Goal: Task Accomplishment & Management: Complete application form

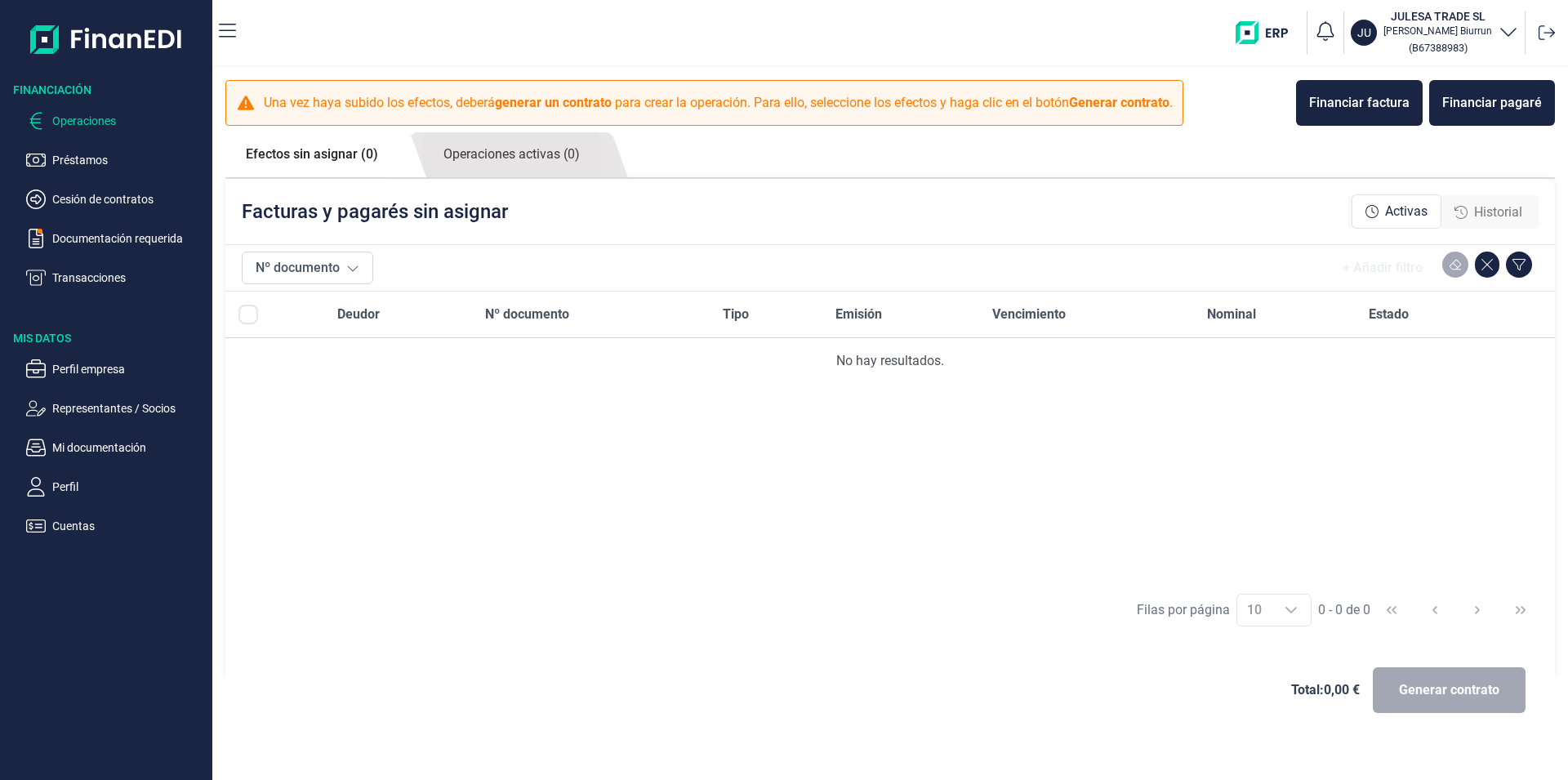
click at [87, 122] on p "Operaciones" at bounding box center [128, 120] width 153 height 20
click at [94, 196] on p "Cesión de contratos" at bounding box center [128, 199] width 153 height 20
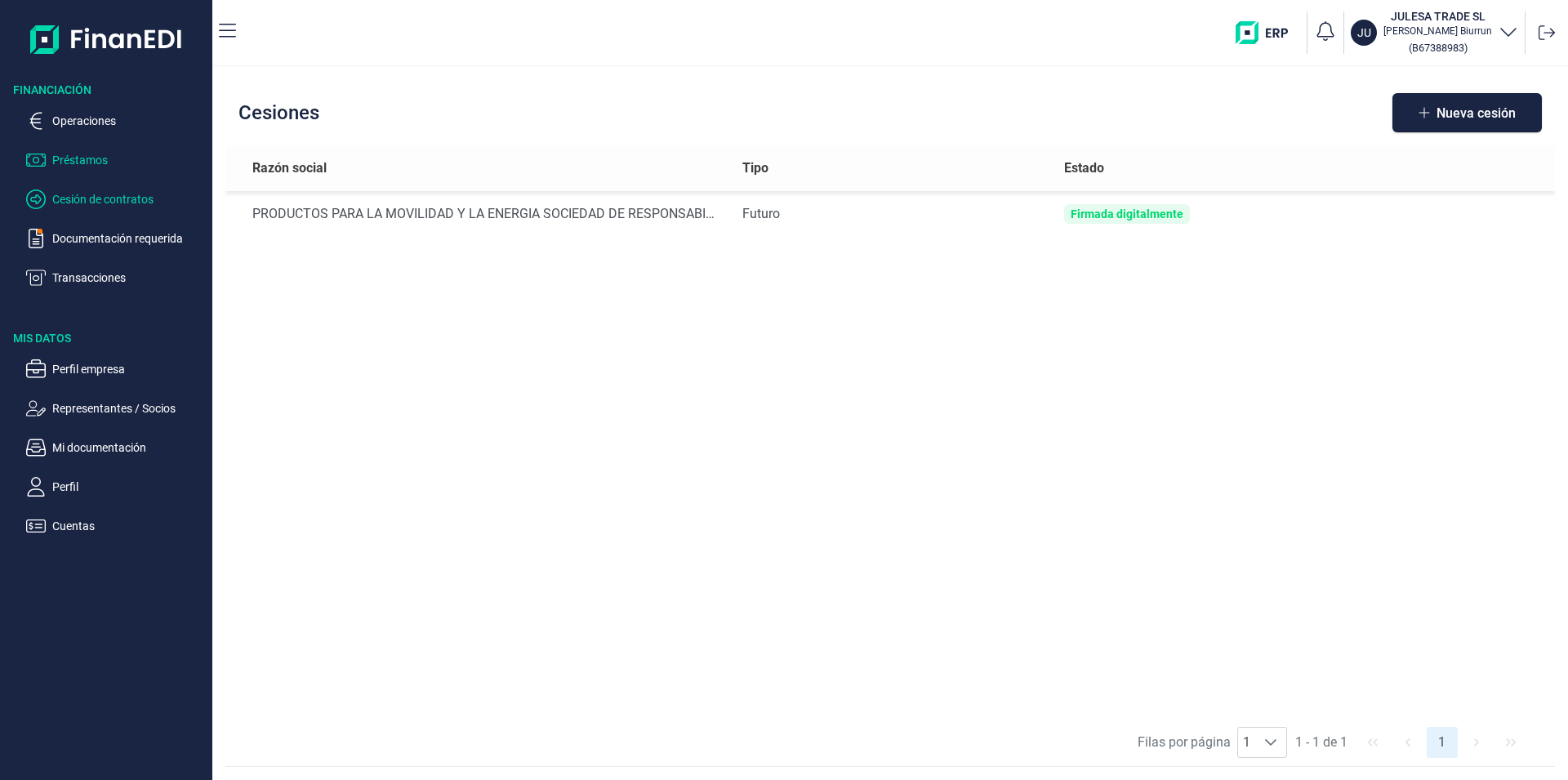
click at [87, 162] on p "Préstamos" at bounding box center [128, 160] width 153 height 20
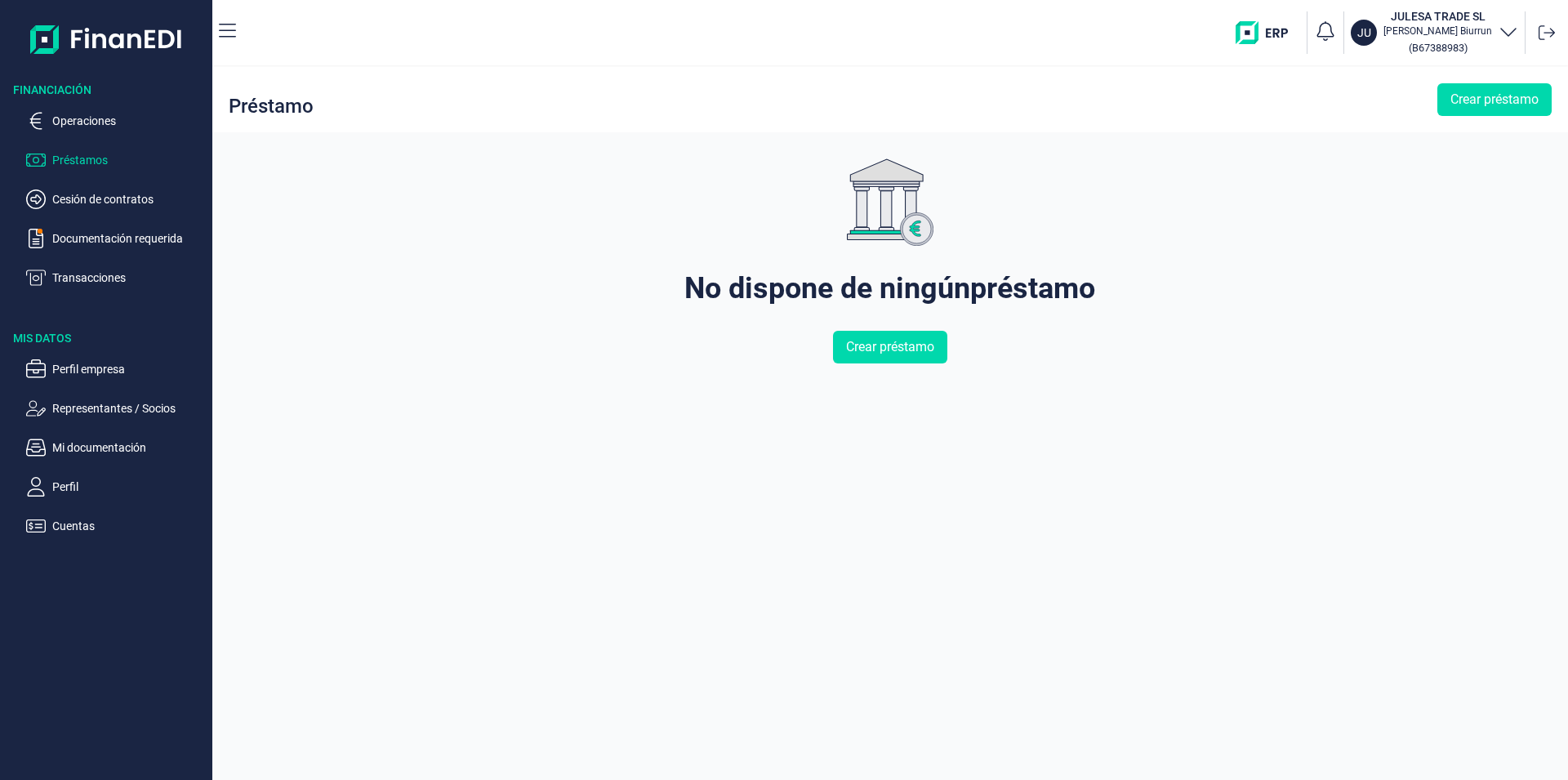
click at [84, 123] on p "Operaciones" at bounding box center [128, 120] width 153 height 20
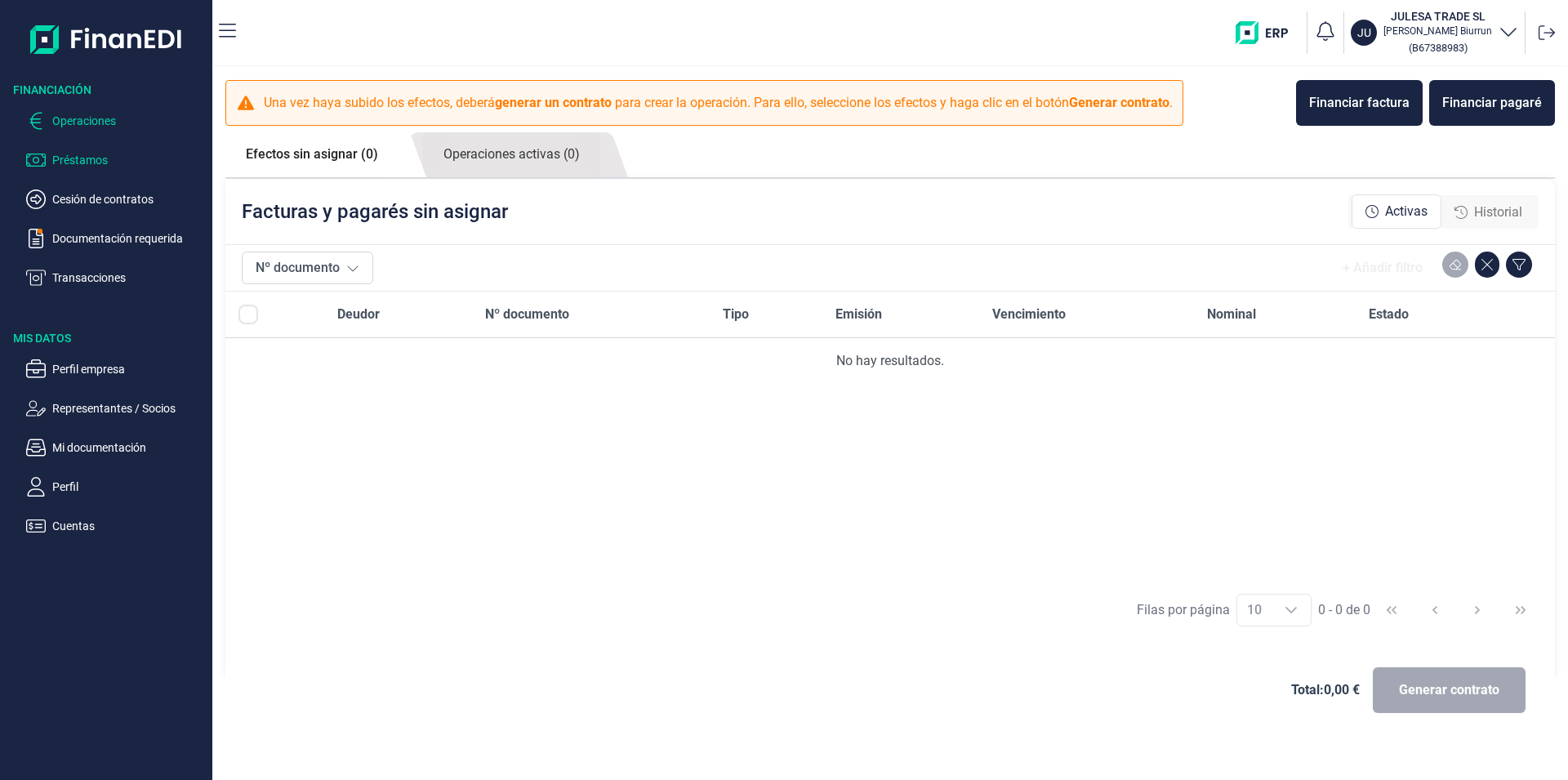
click at [73, 164] on p "Préstamos" at bounding box center [128, 160] width 153 height 20
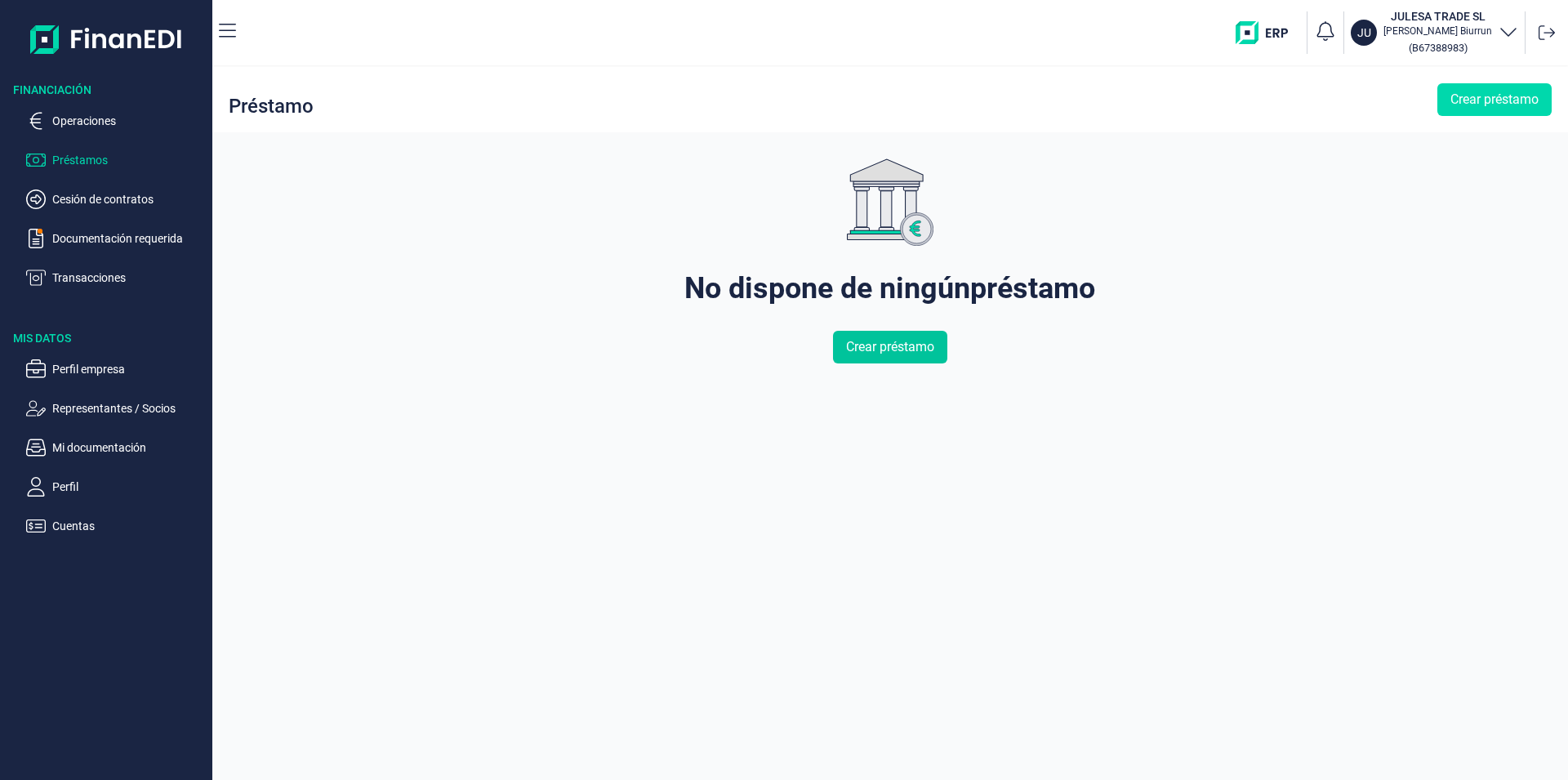
click at [885, 347] on span "Crear préstamo" at bounding box center [890, 347] width 88 height 20
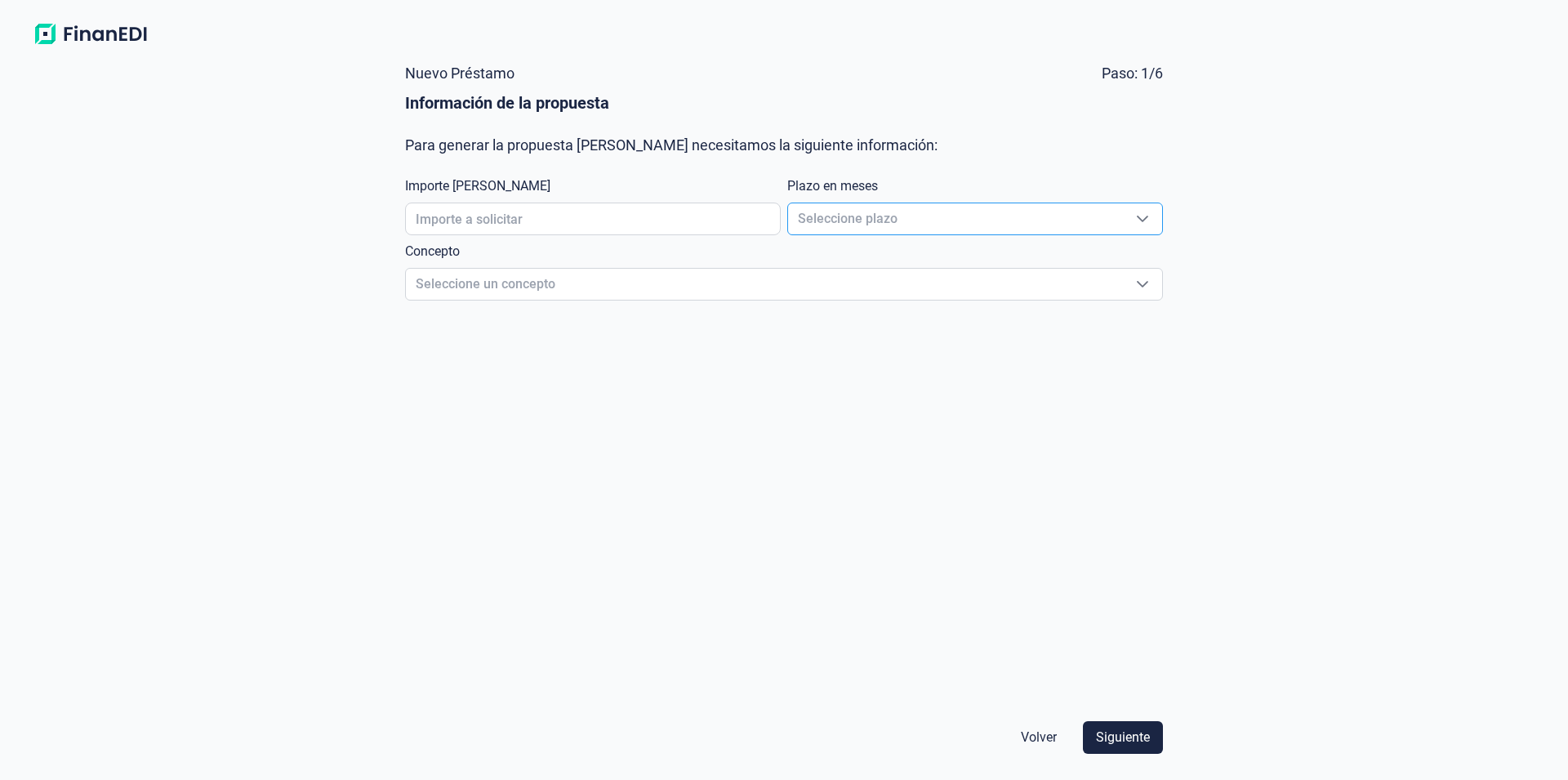
click at [822, 213] on span "Seleccione plazo" at bounding box center [955, 219] width 335 height 31
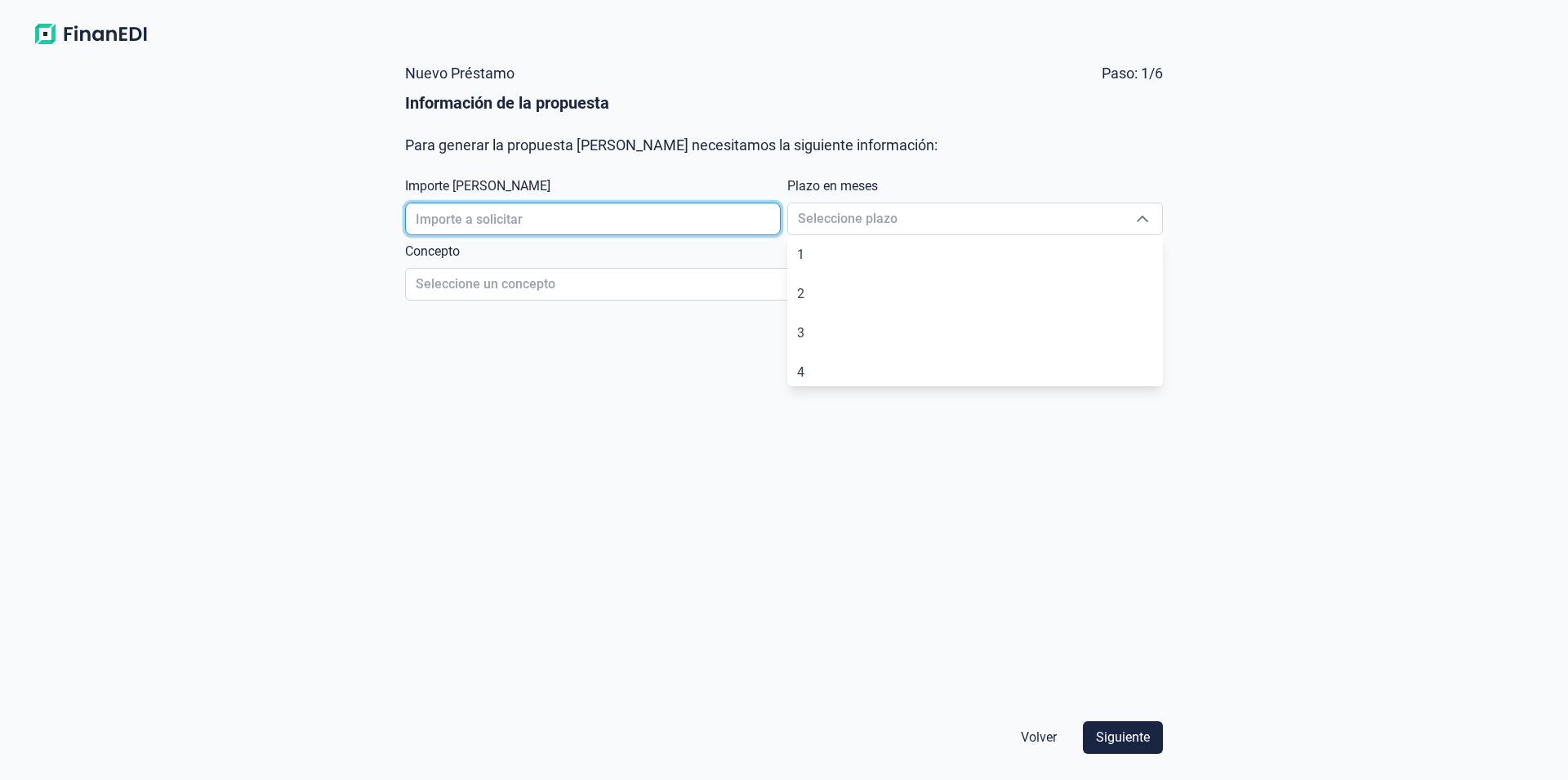
click at [464, 221] on input "text" at bounding box center [593, 219] width 376 height 33
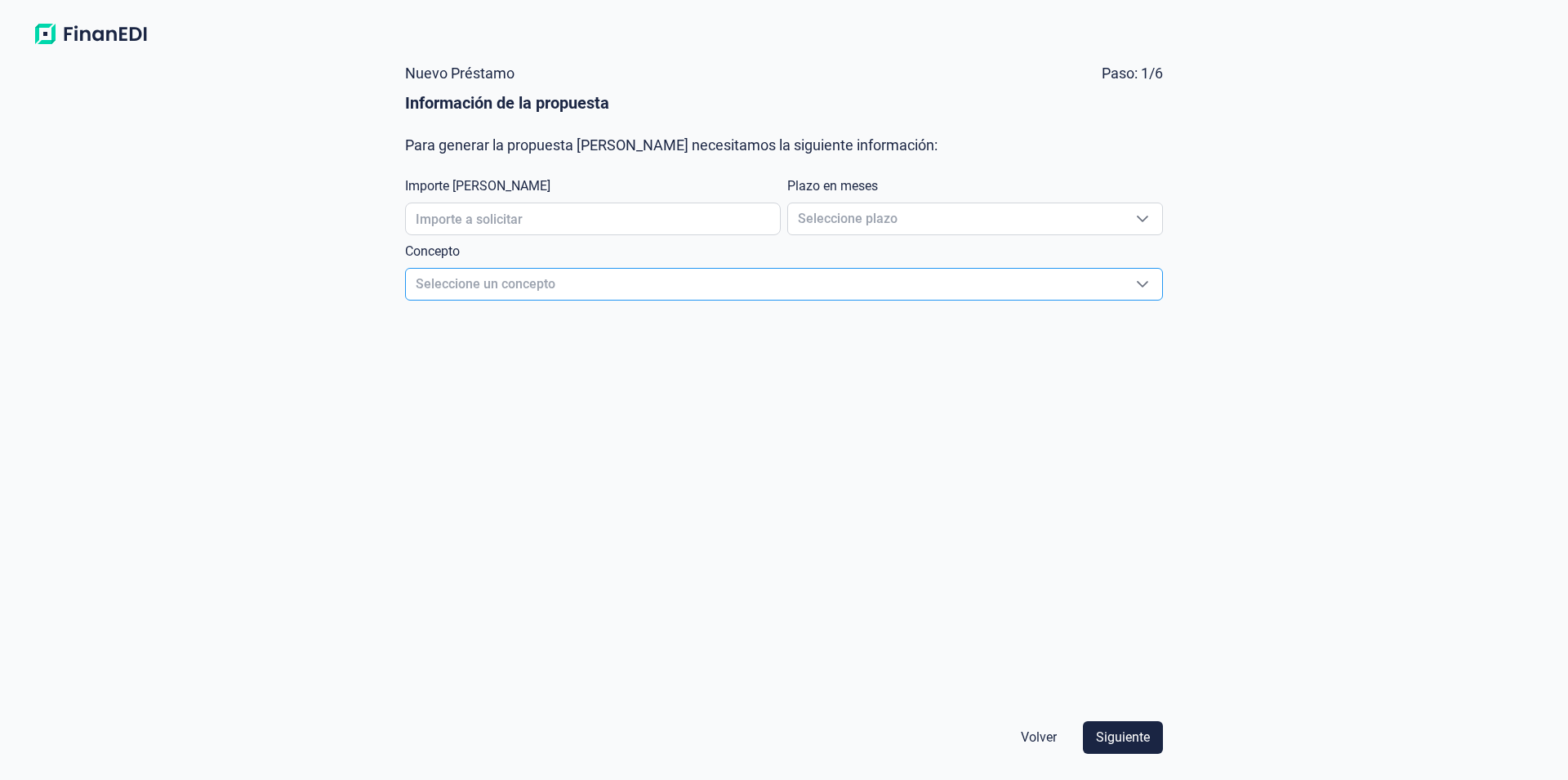
click at [463, 293] on span "Seleccione un concepto" at bounding box center [764, 284] width 717 height 31
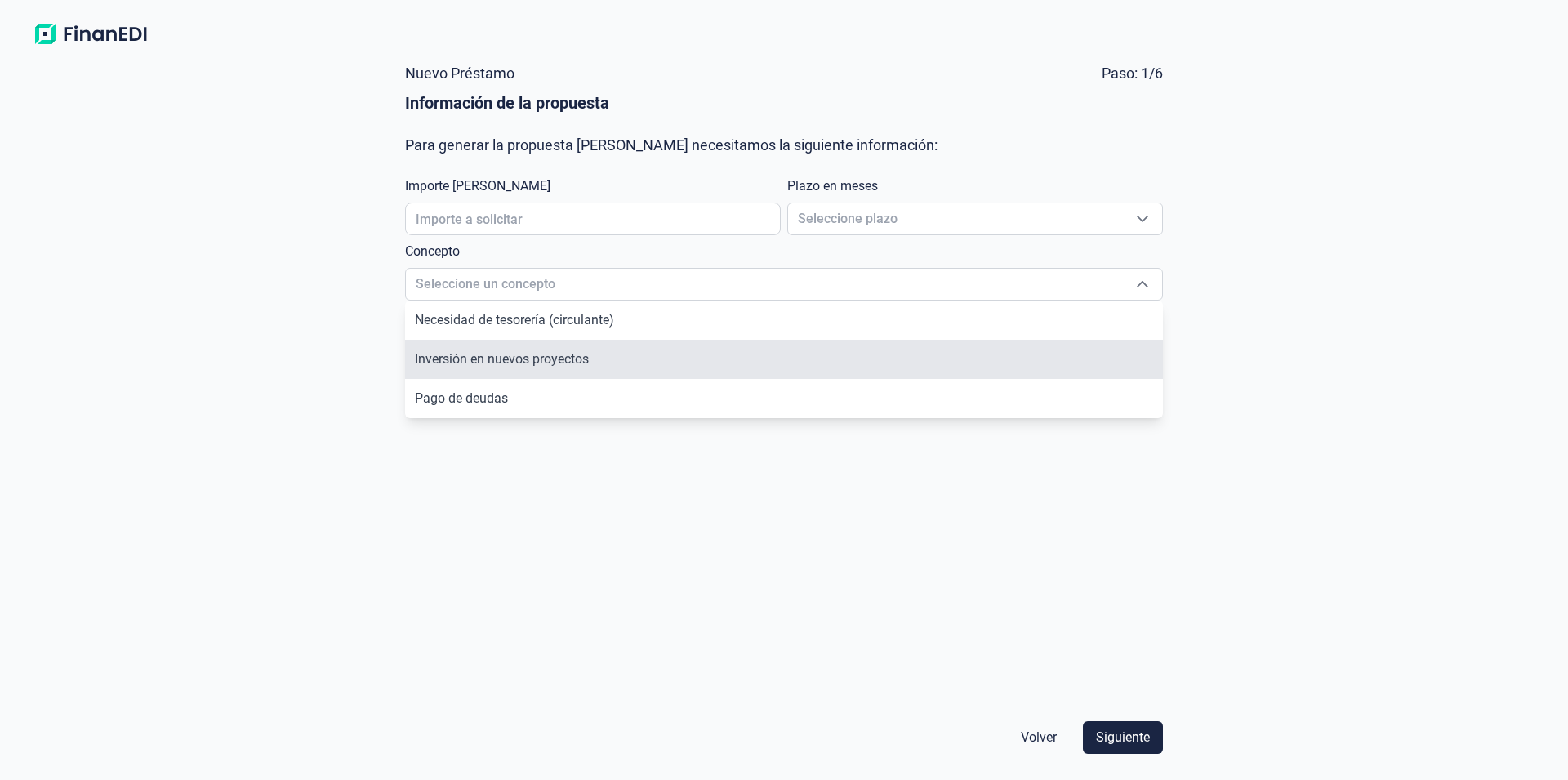
click at [457, 357] on span "Inversión en nuevos proyectos" at bounding box center [501, 359] width 174 height 16
type input "Inversión en nuevos proyectos"
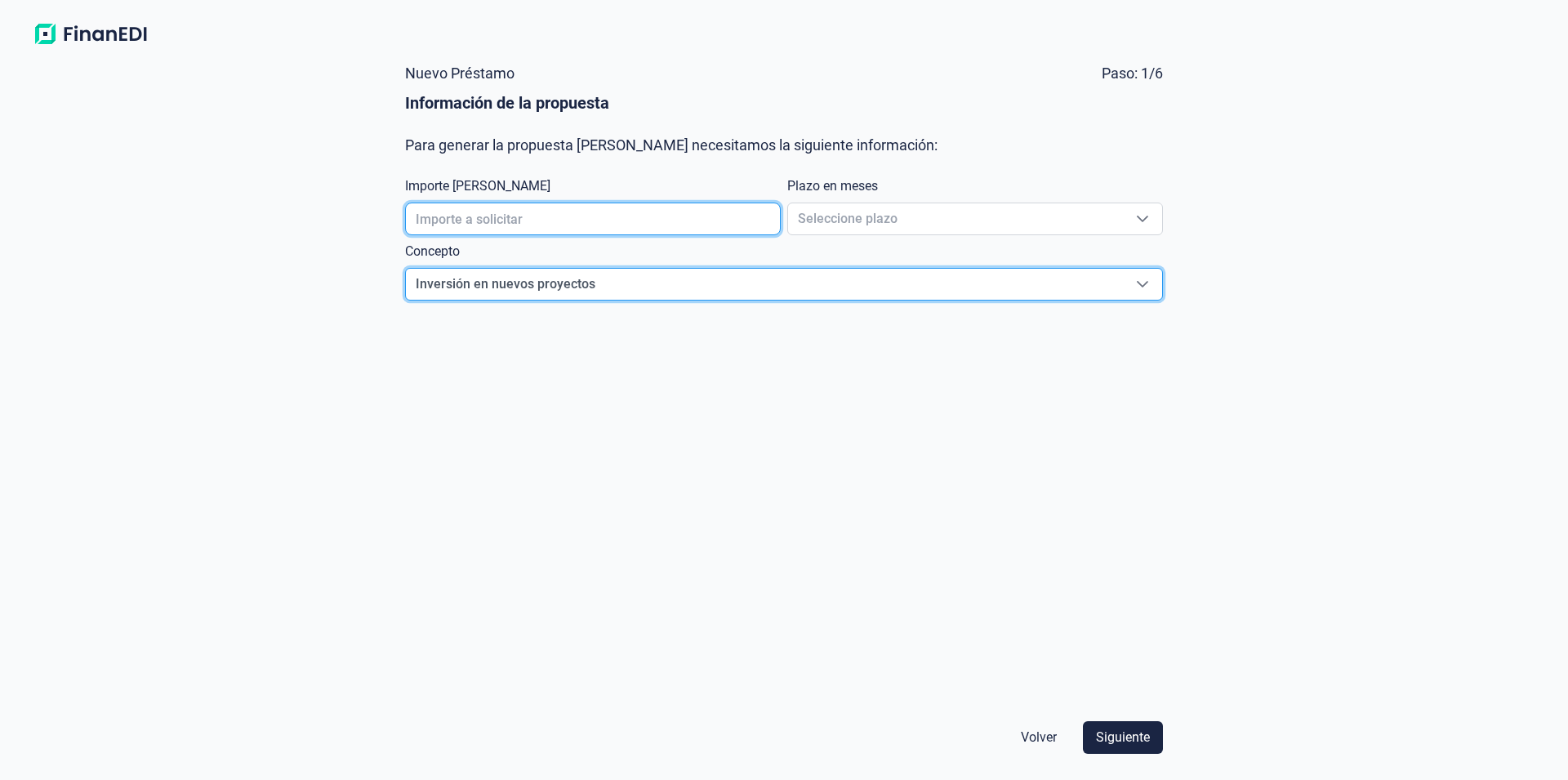
click at [424, 219] on input "text" at bounding box center [593, 219] width 376 height 33
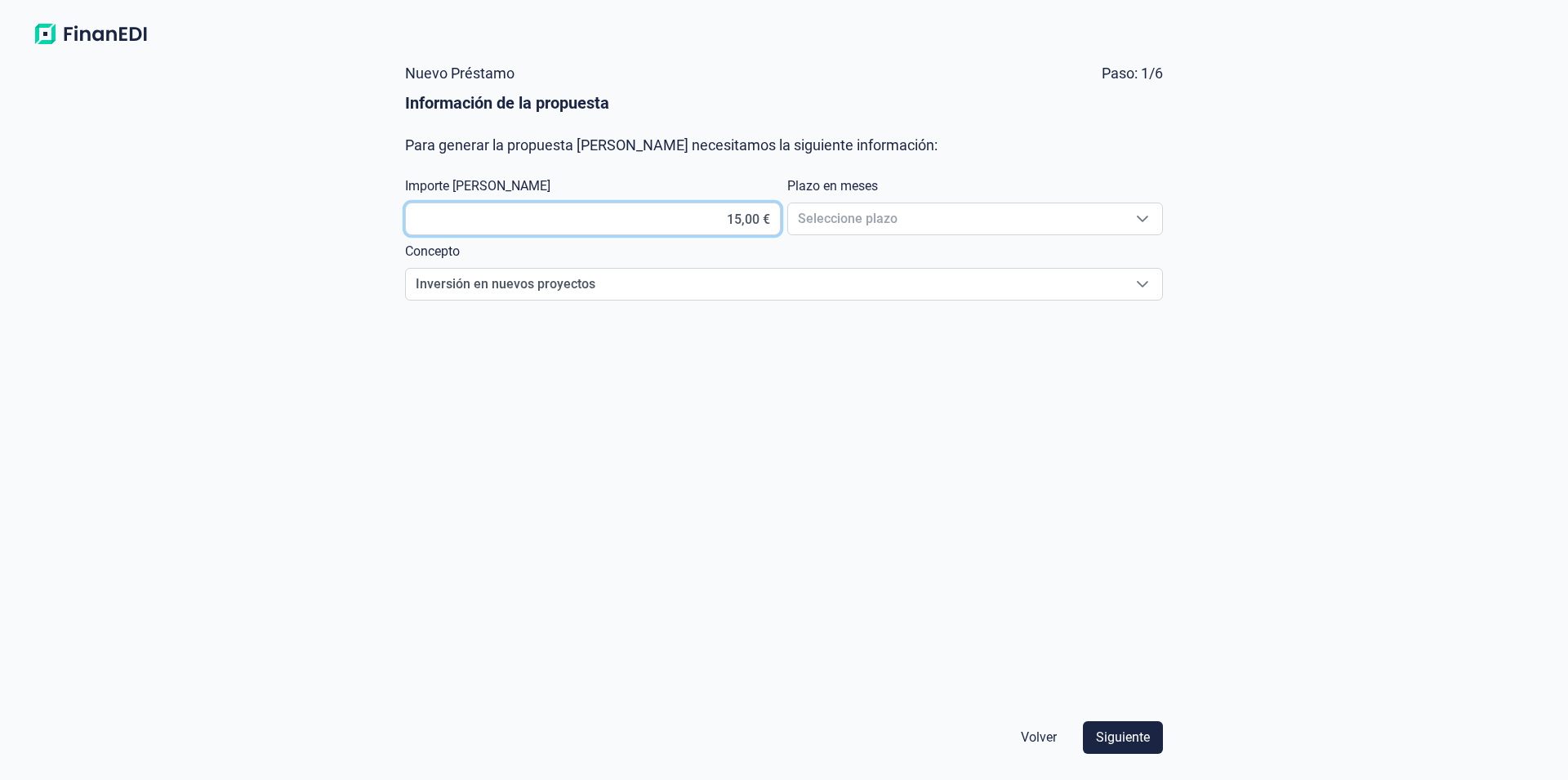
type input "1,00 €"
type input "18.500,00 €"
click at [809, 202] on div "Plazo en meses Seleccione plazo Seleccione plazo" at bounding box center [975, 206] width 376 height 59
click at [823, 225] on span "Seleccione plazo" at bounding box center [955, 219] width 335 height 31
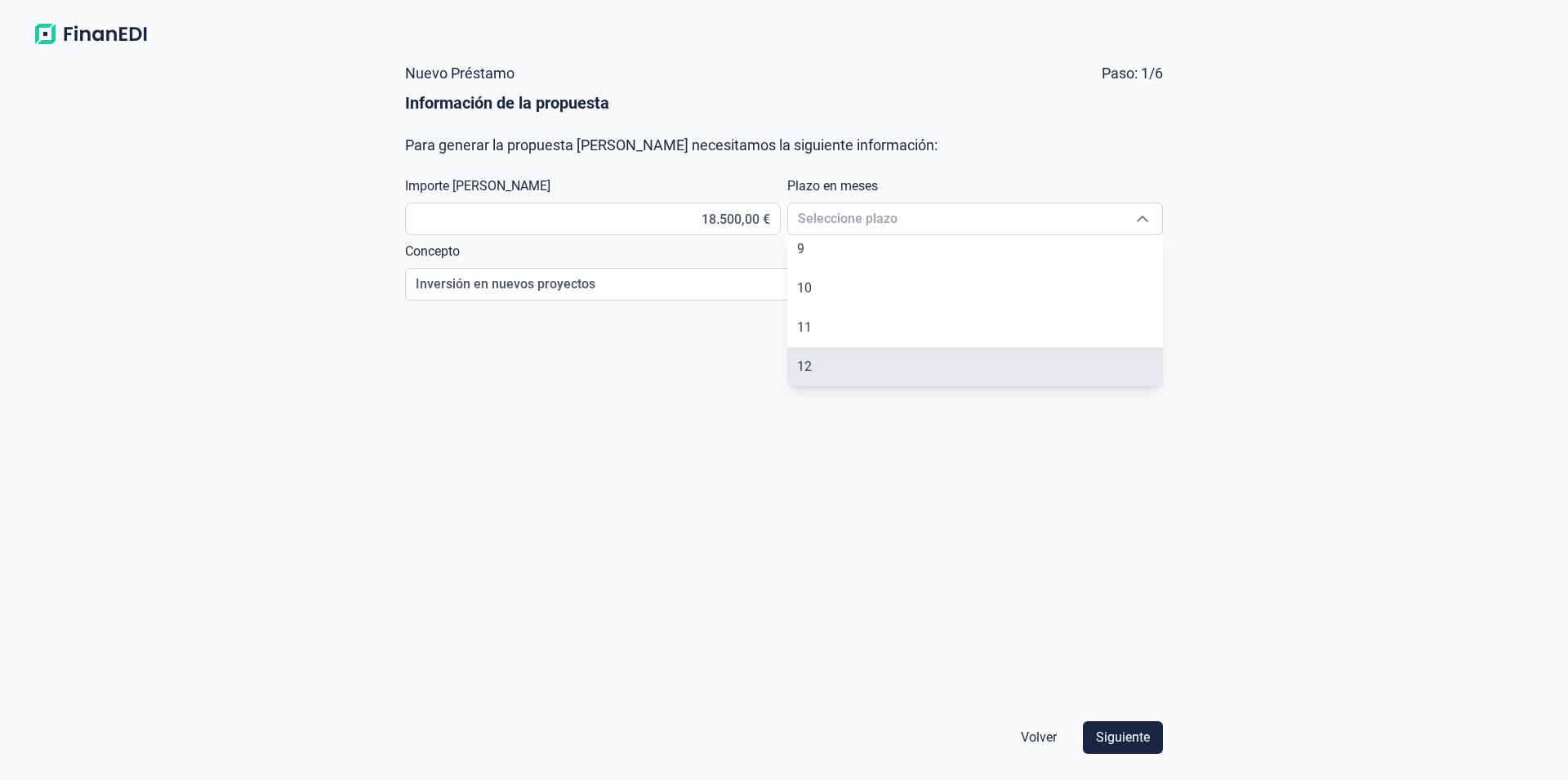
click at [826, 370] on li "12" at bounding box center [975, 366] width 376 height 39
type input "12"
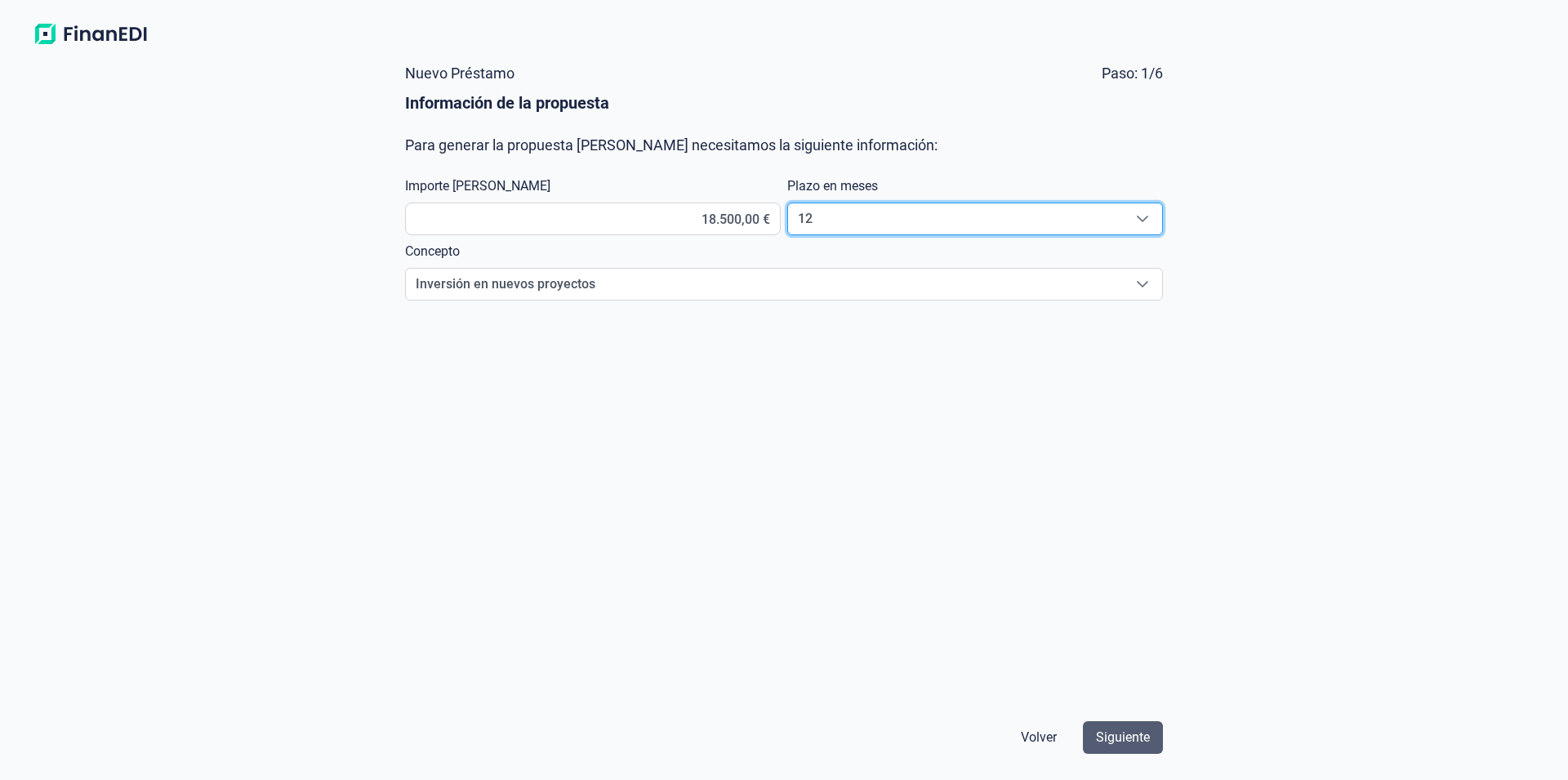
click at [1124, 733] on span "Siguiente" at bounding box center [1122, 738] width 54 height 20
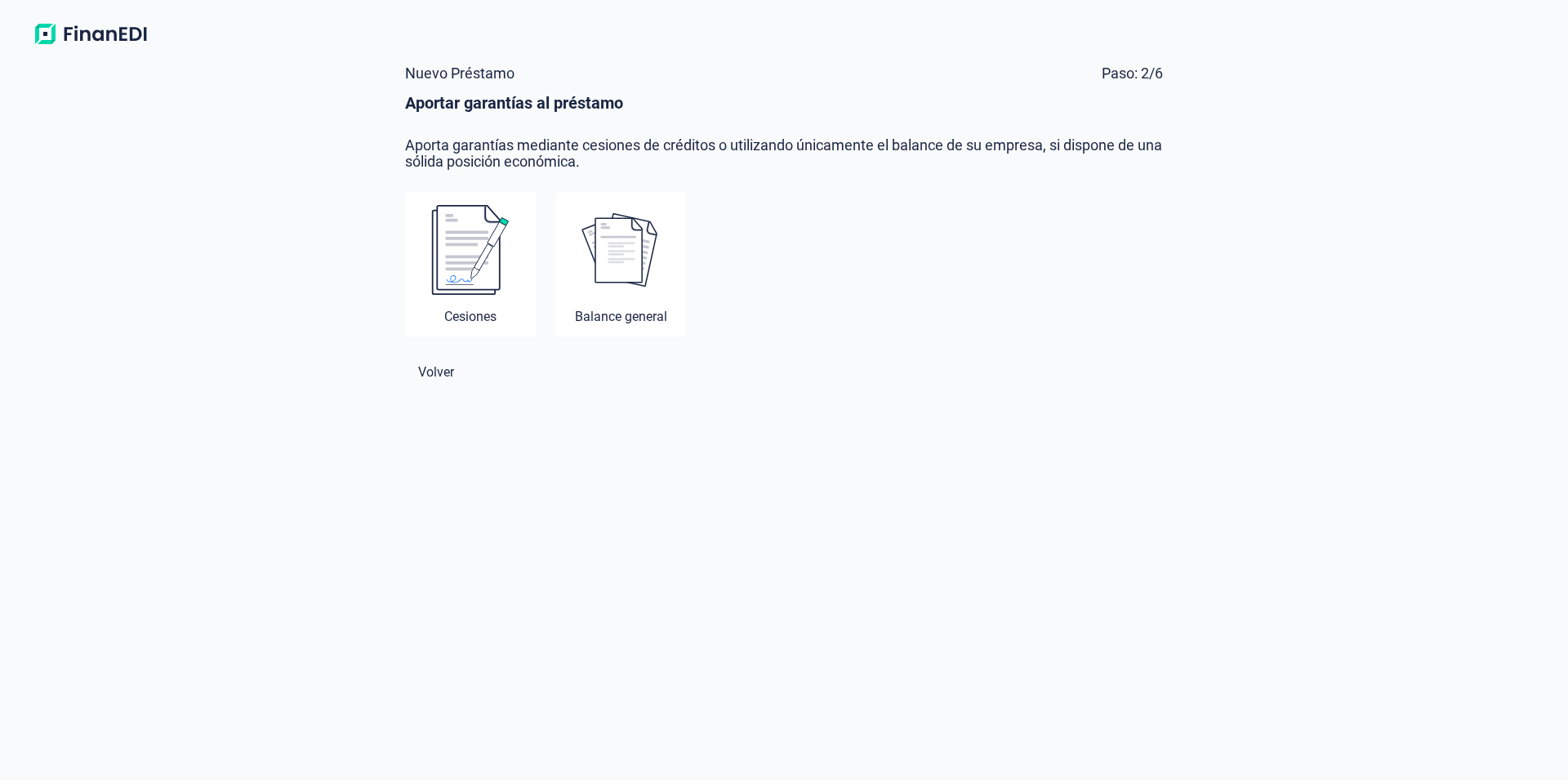
click at [479, 282] on img at bounding box center [470, 250] width 79 height 92
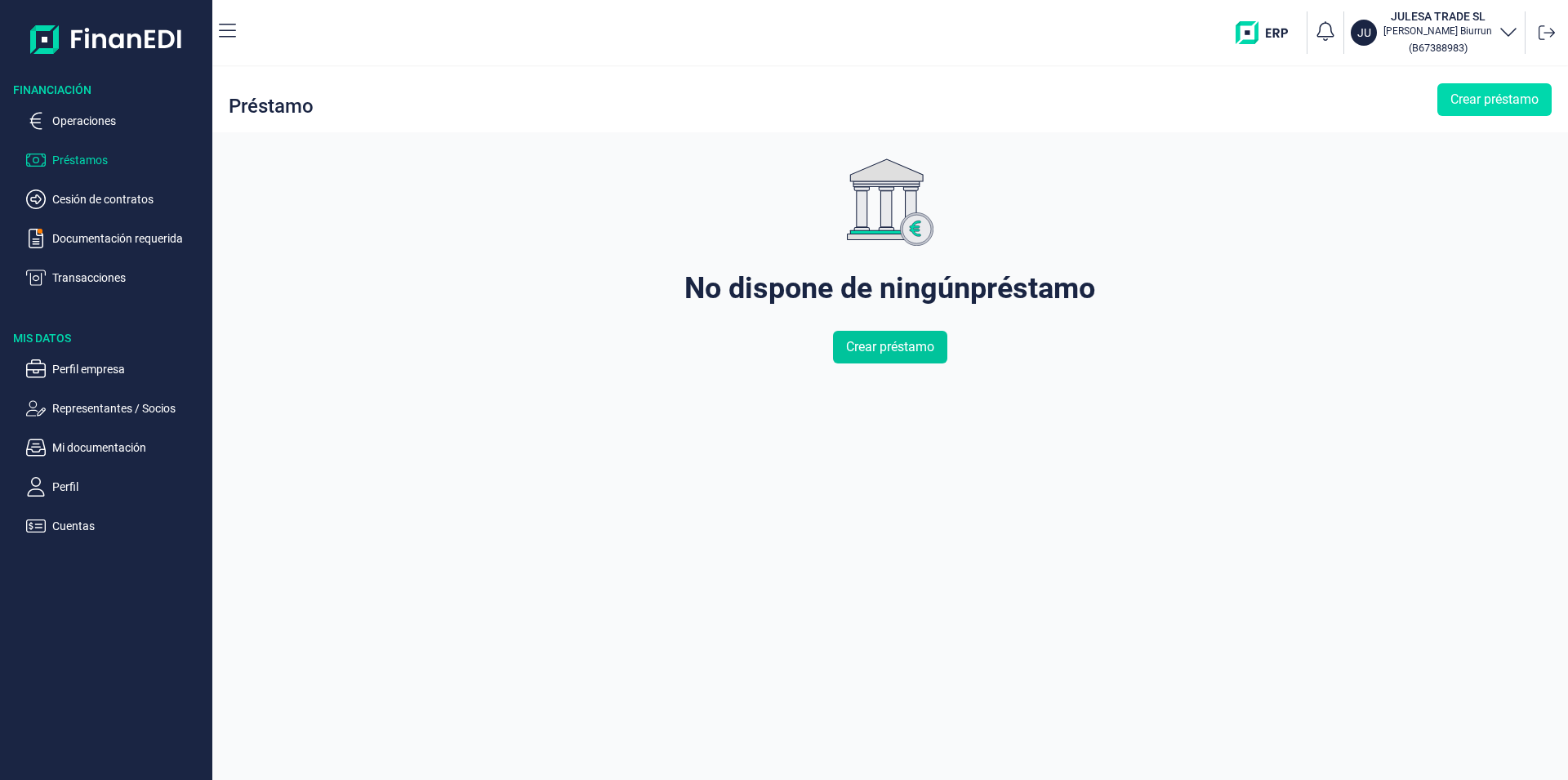
click at [877, 355] on span "Crear préstamo" at bounding box center [890, 347] width 88 height 20
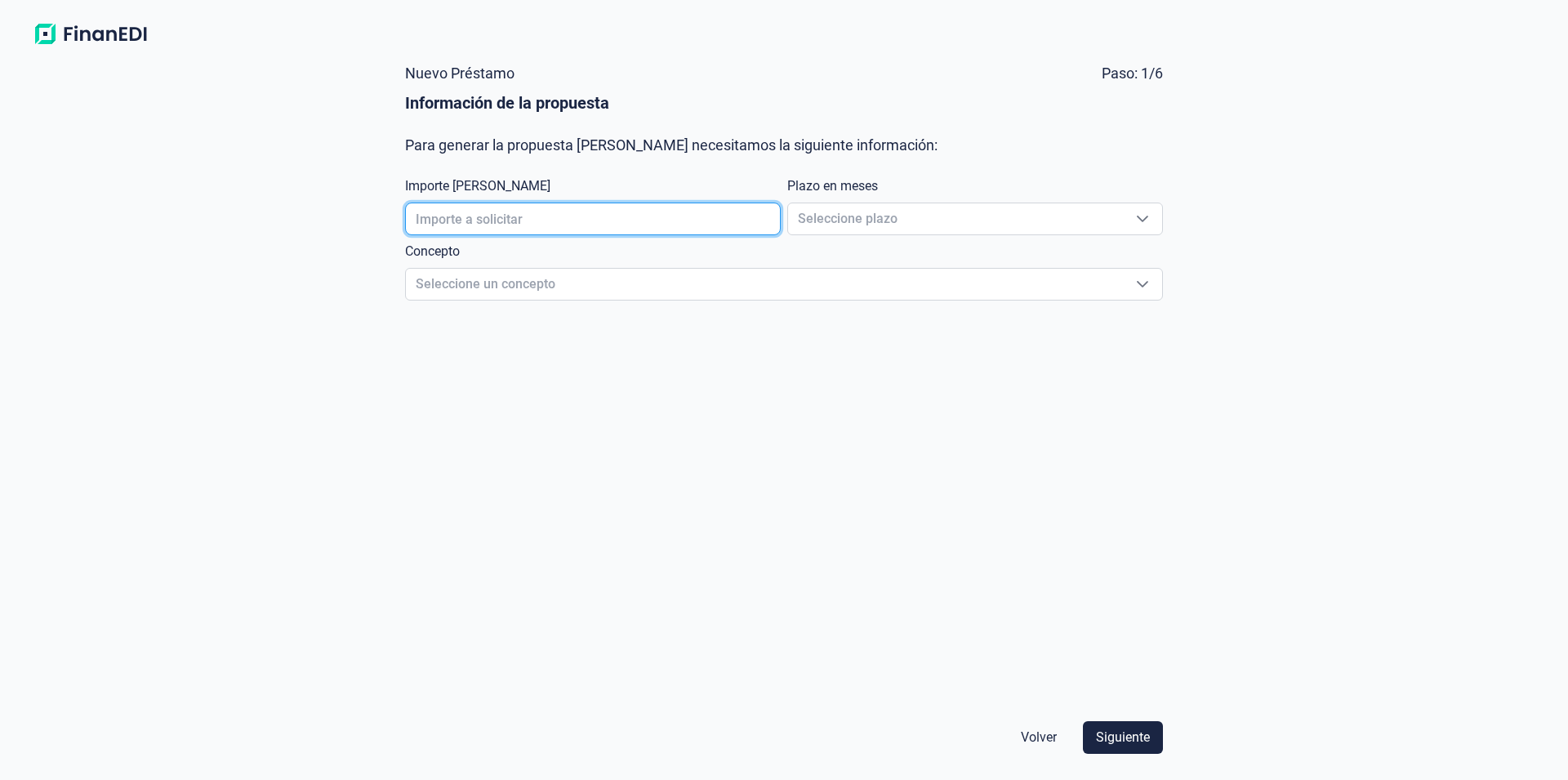
click at [500, 232] on input "text" at bounding box center [593, 219] width 376 height 33
type input "19.500,00 €"
click at [853, 227] on span "Seleccione plazo" at bounding box center [955, 219] width 335 height 31
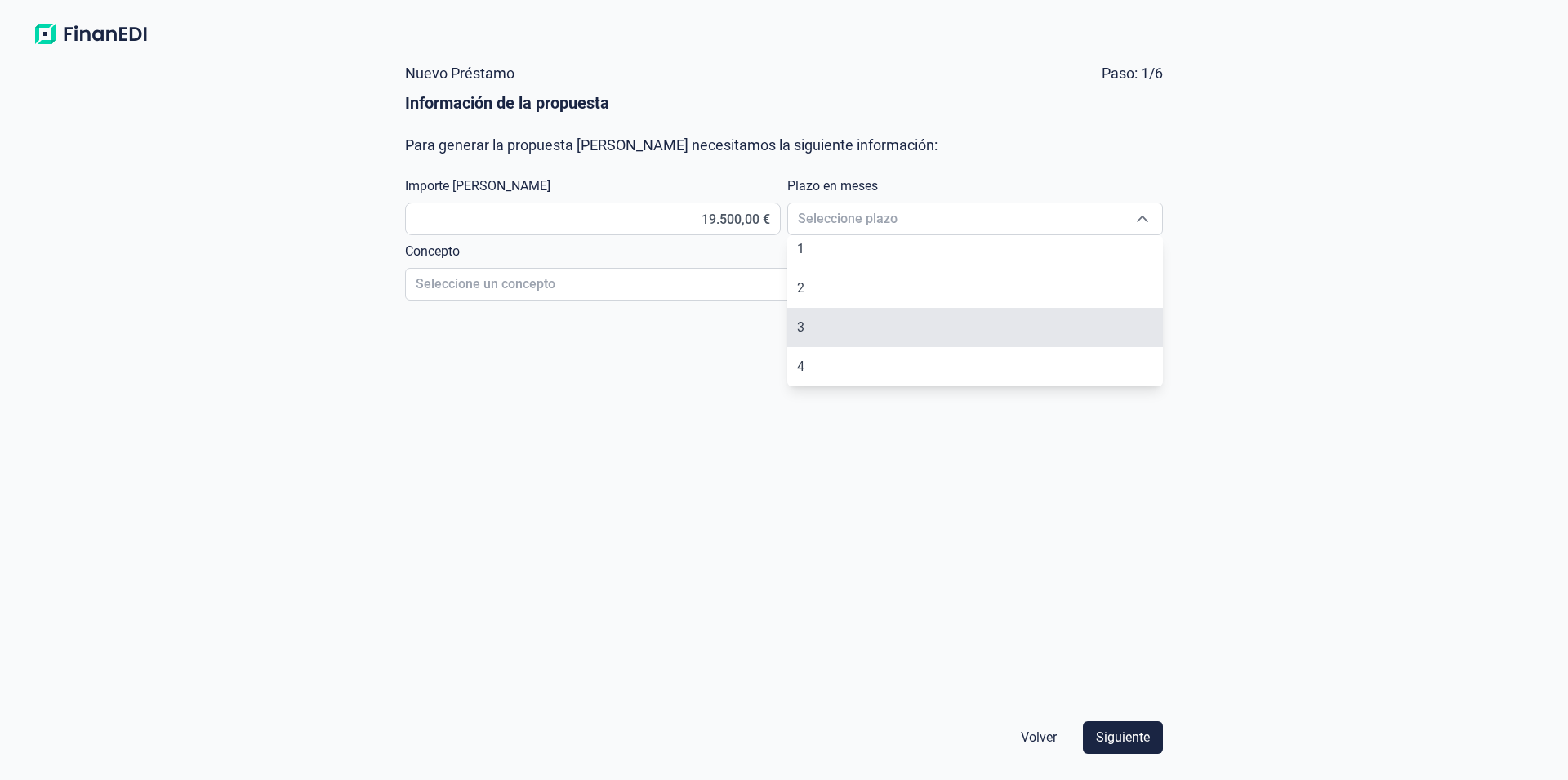
scroll to position [319, 0]
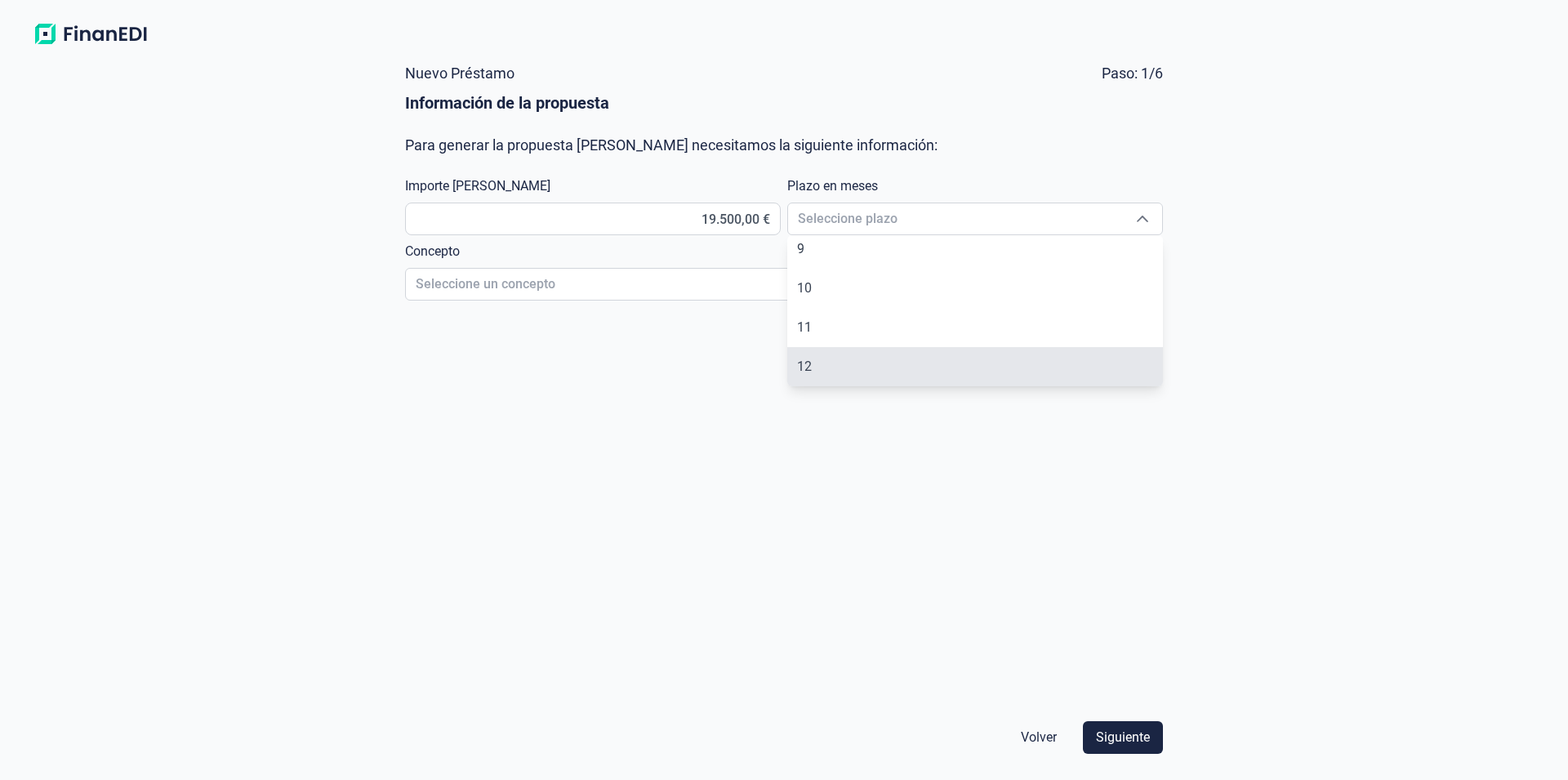
click at [864, 361] on li "12" at bounding box center [975, 366] width 376 height 39
type input "12"
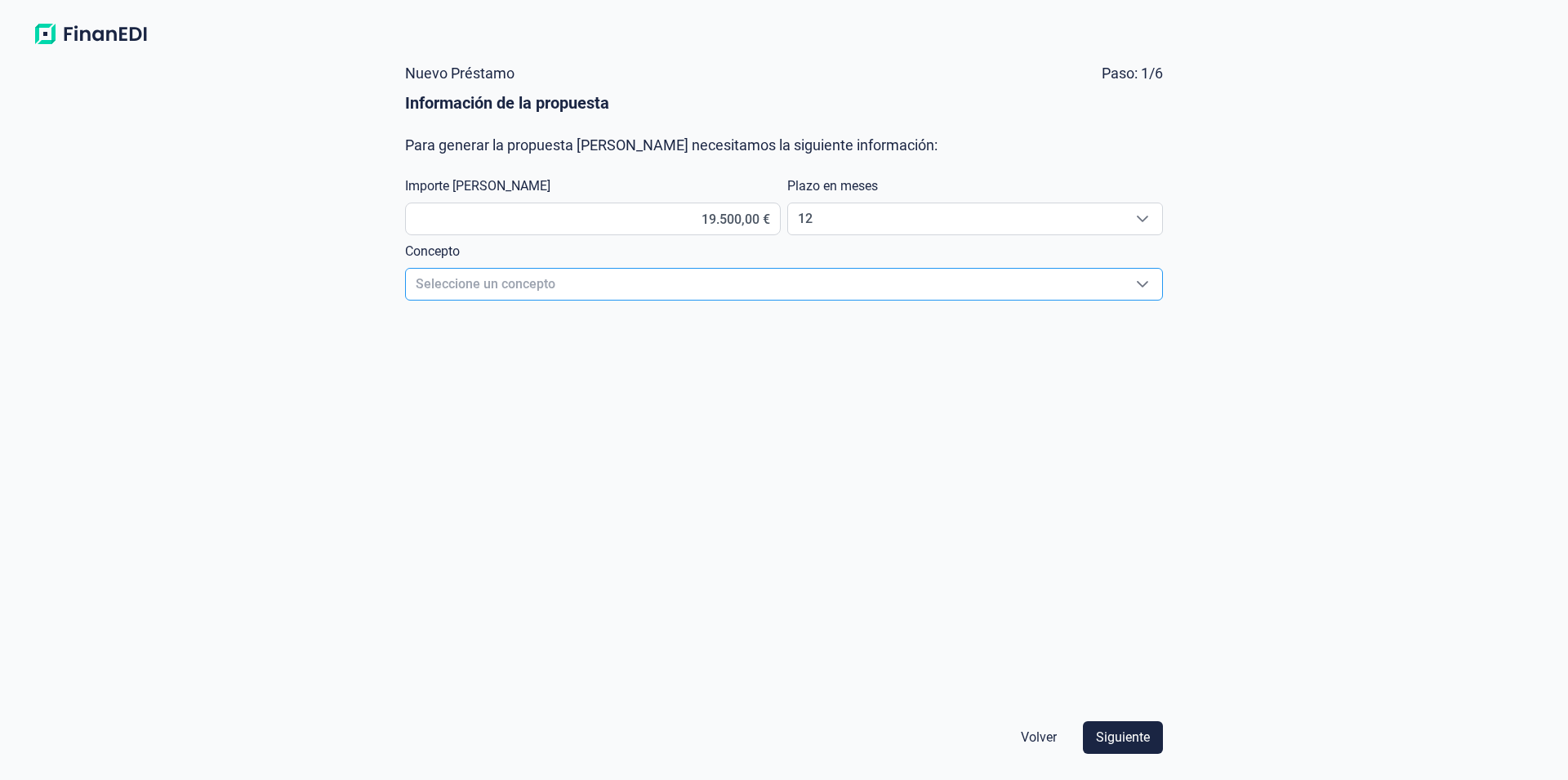
click at [585, 285] on span "Seleccione un concepto" at bounding box center [764, 284] width 717 height 31
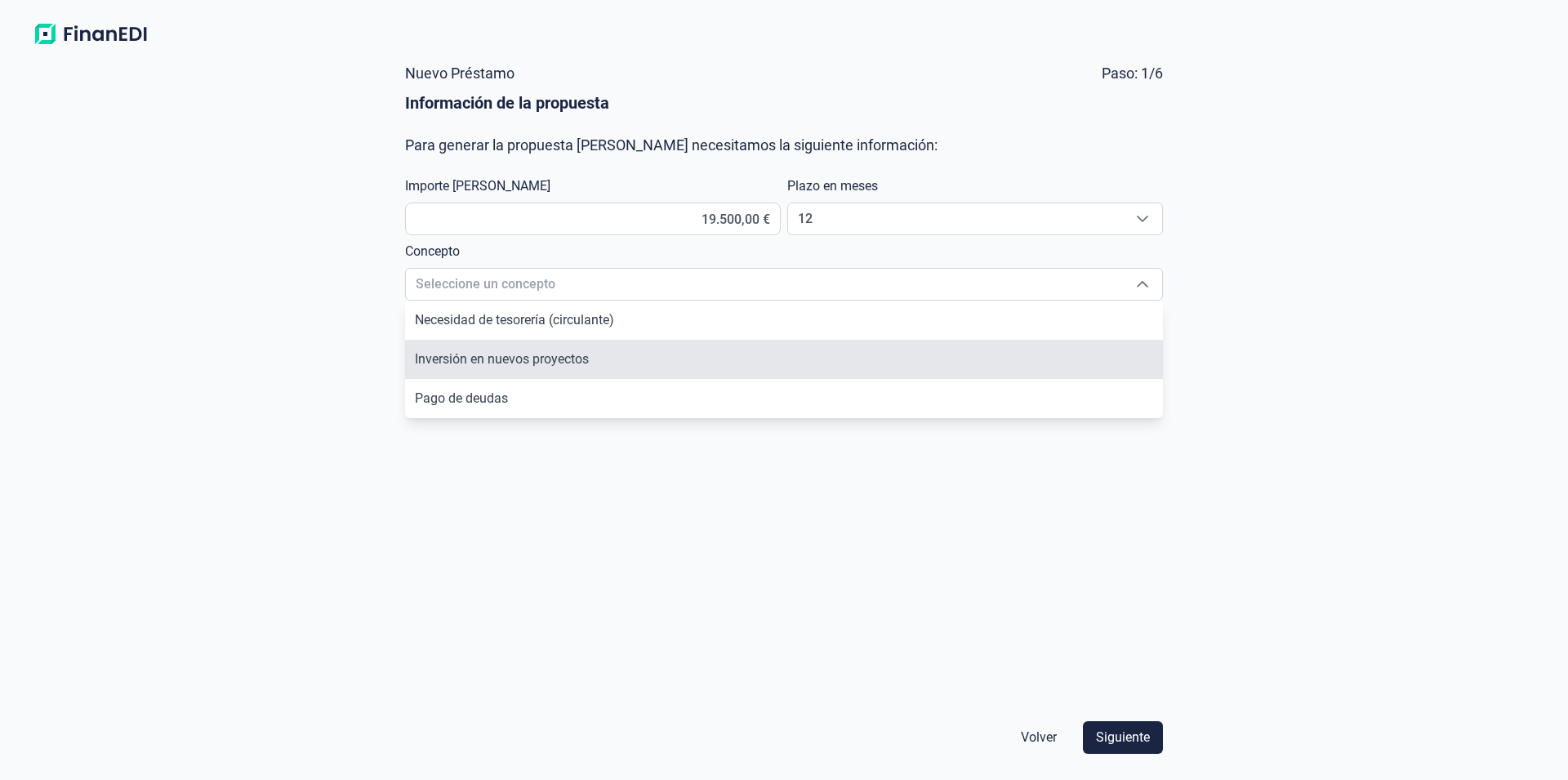
click at [587, 363] on span "Inversión en nuevos proyectos" at bounding box center [501, 359] width 174 height 16
type input "Inversión en nuevos proyectos"
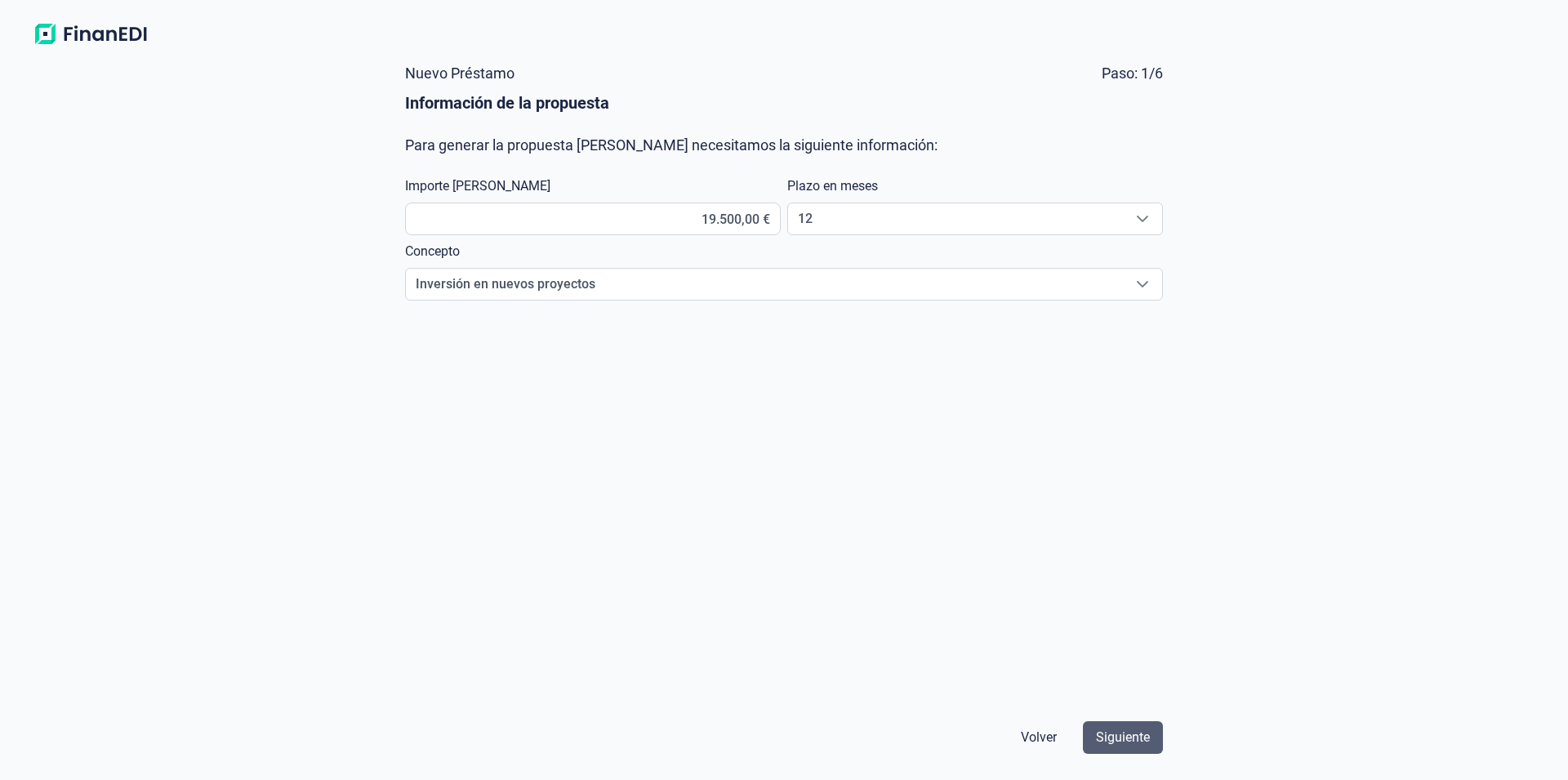
click at [1107, 732] on span "Siguiente" at bounding box center [1122, 738] width 54 height 20
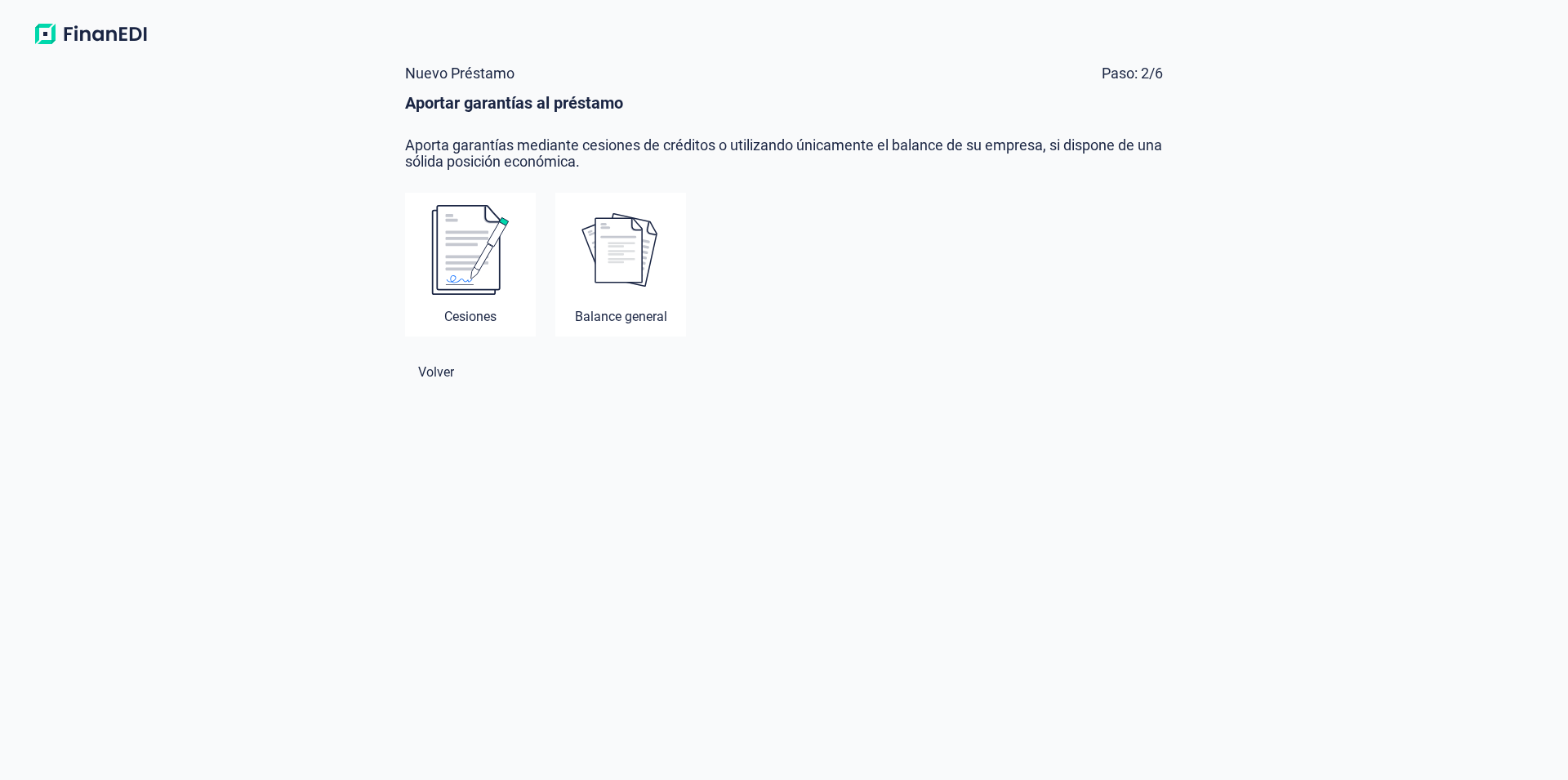
click at [468, 239] on img at bounding box center [470, 250] width 79 height 92
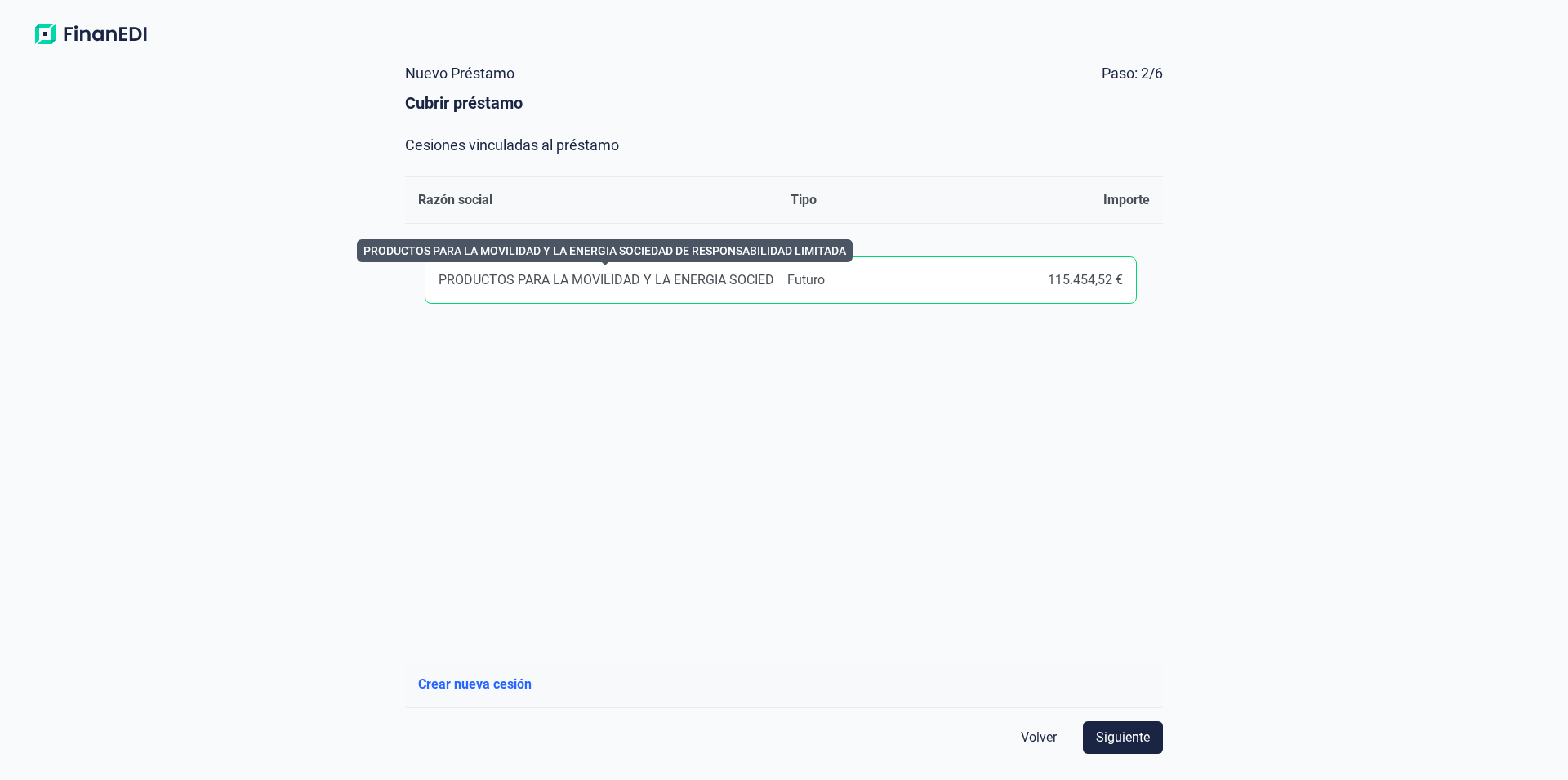
click at [543, 282] on div "PRODUCTOS PARA LA MOVILIDAD Y LA ENERGIA SOCIEDAD..." at bounding box center [607, 280] width 336 height 16
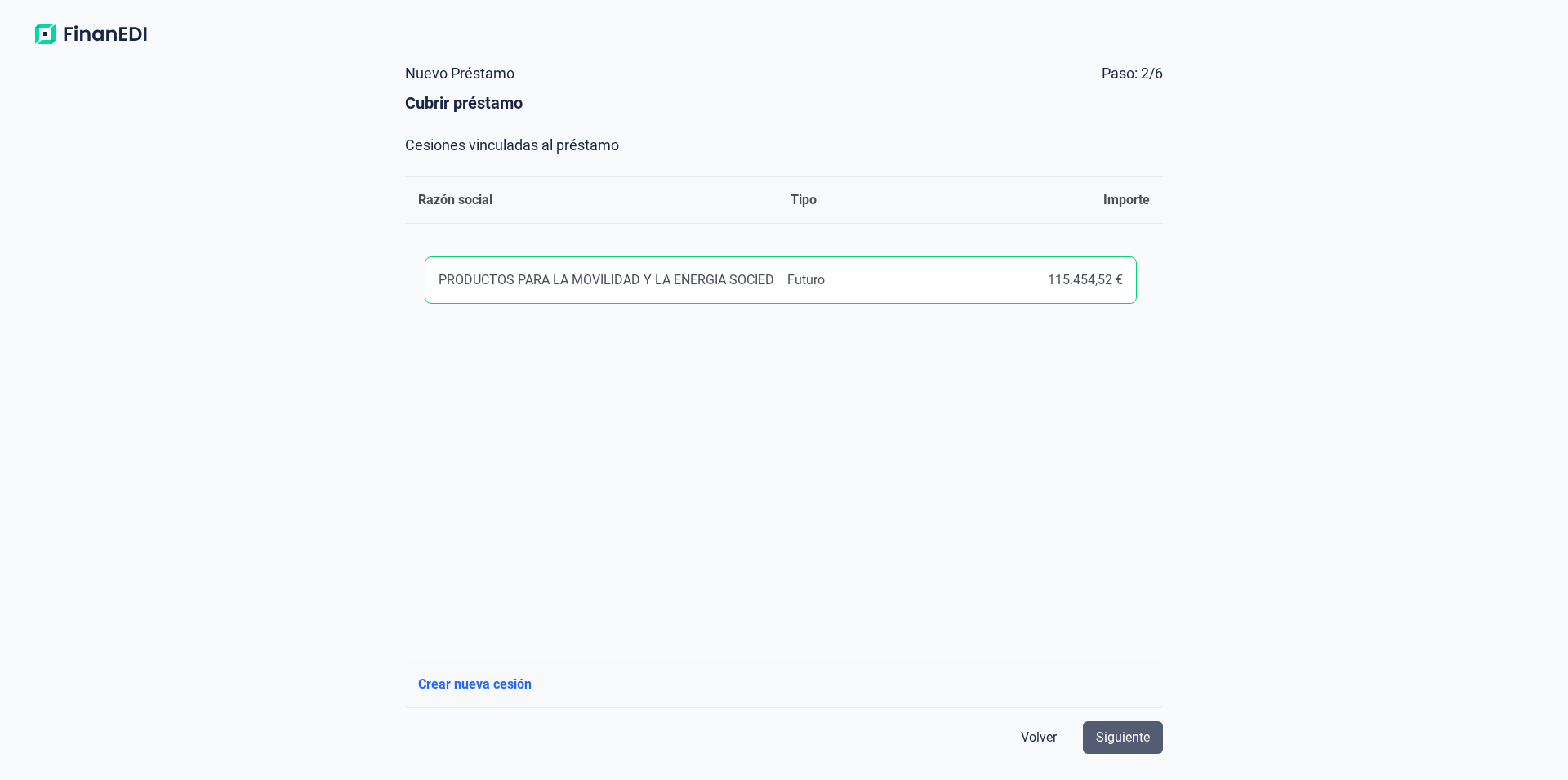
click at [1111, 736] on span "Siguiente" at bounding box center [1122, 738] width 54 height 20
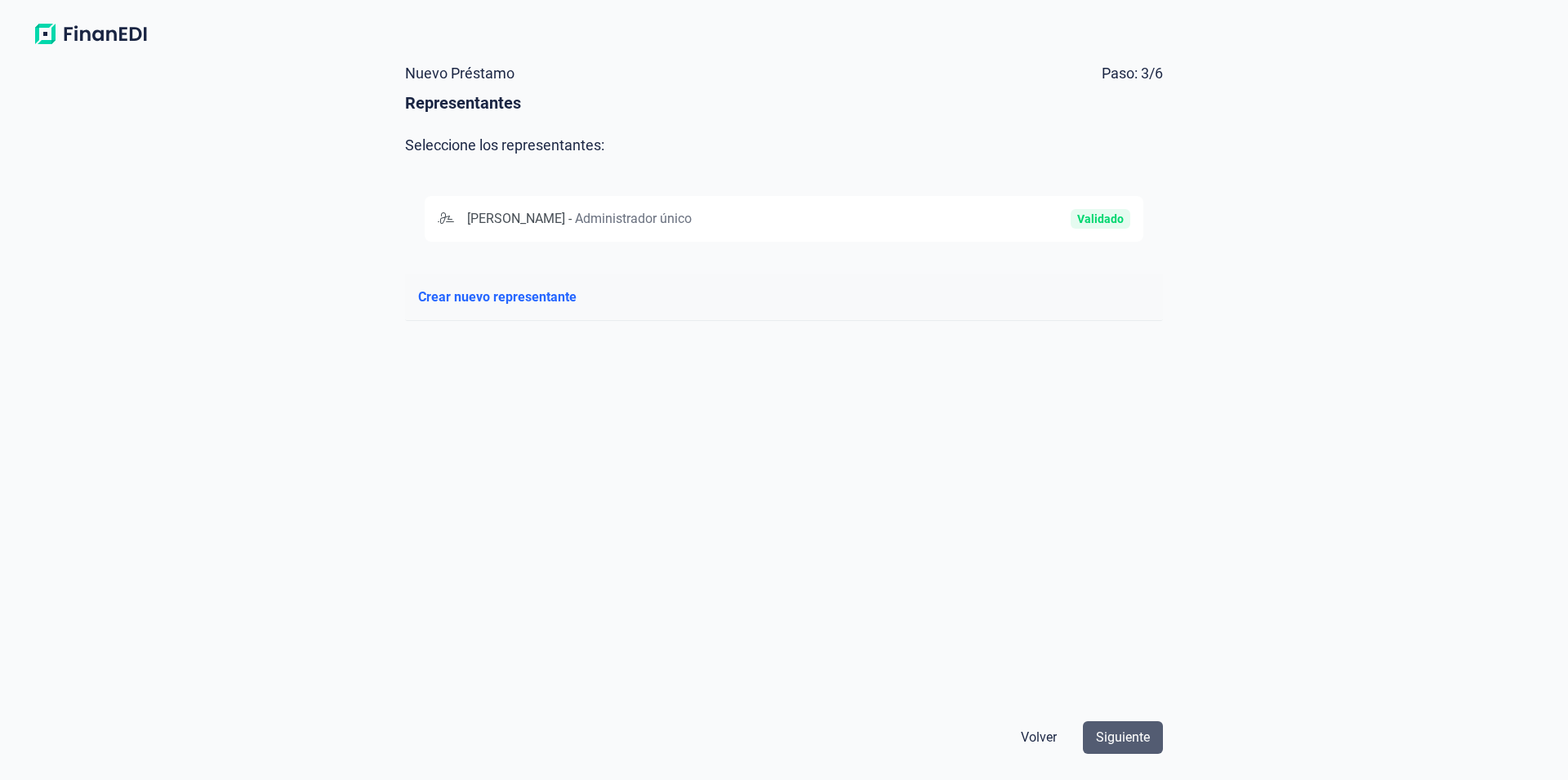
click at [1138, 738] on span "Siguiente" at bounding box center [1122, 738] width 54 height 20
click at [548, 366] on div "[PERSON_NAME] - Administrador único Validado Crear nuevo representante Debe sel…" at bounding box center [784, 442] width 758 height 532
click at [558, 225] on span "[PERSON_NAME]" at bounding box center [516, 218] width 98 height 16
click at [1125, 737] on span "Siguiente" at bounding box center [1122, 738] width 54 height 20
click at [1122, 732] on span "Siguiente" at bounding box center [1122, 738] width 54 height 20
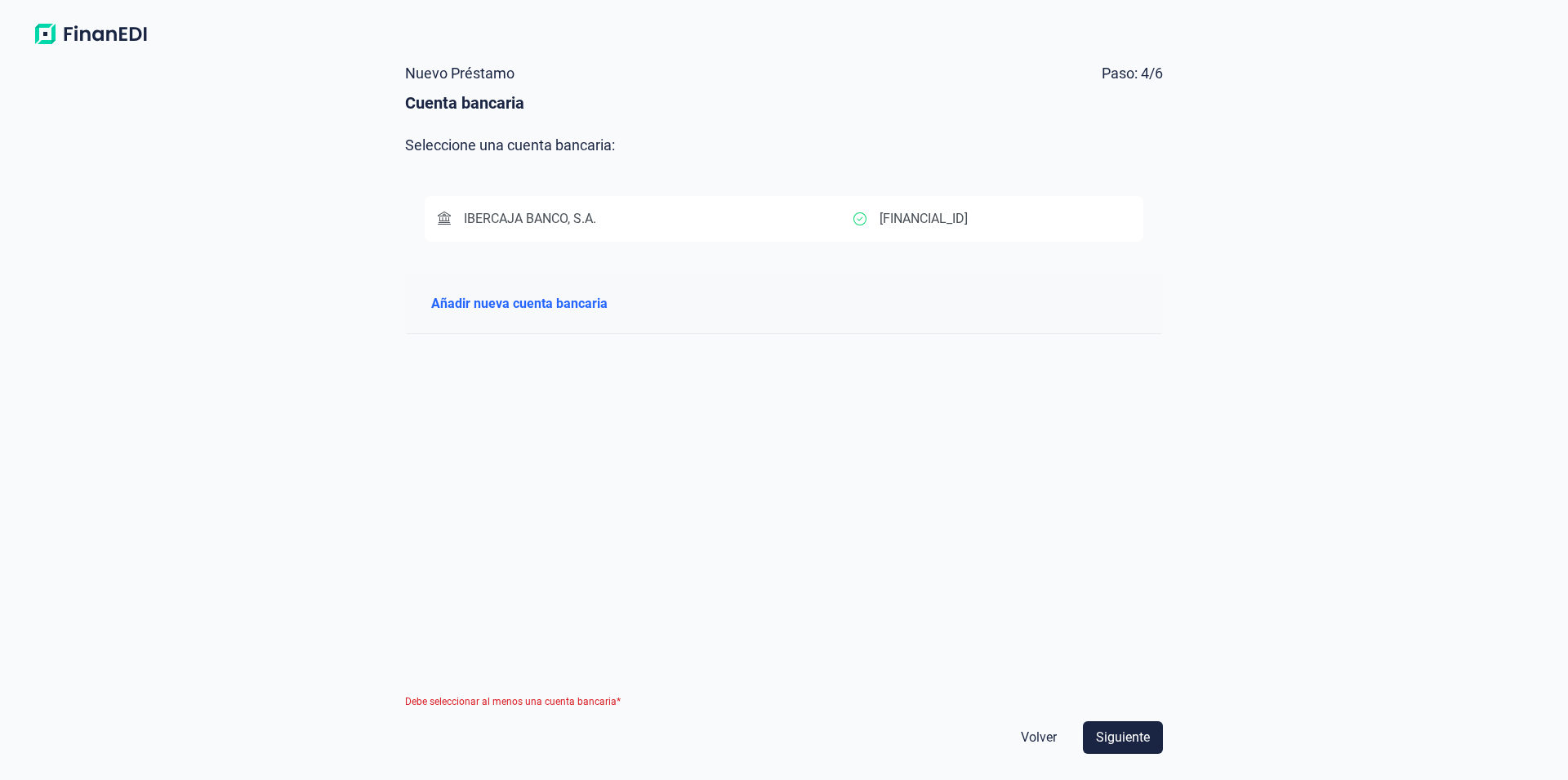
click at [550, 209] on button "IBERCAJA BANCO, S.A. [FINANCIAL_ID]" at bounding box center [784, 218] width 718 height 46
click at [1116, 727] on button "Siguiente" at bounding box center [1122, 738] width 80 height 33
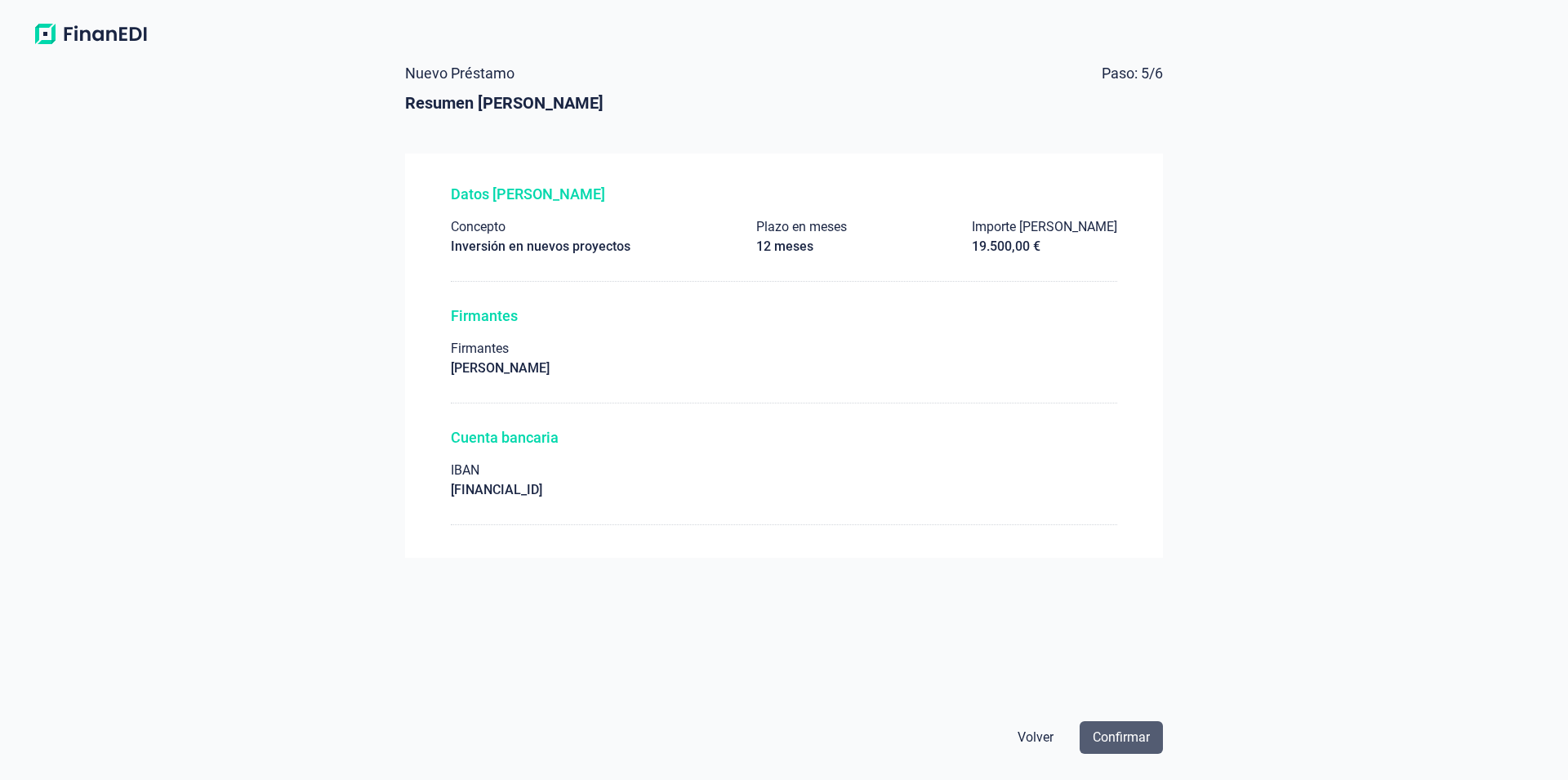
click at [1130, 738] on span "Confirmar" at bounding box center [1121, 738] width 57 height 20
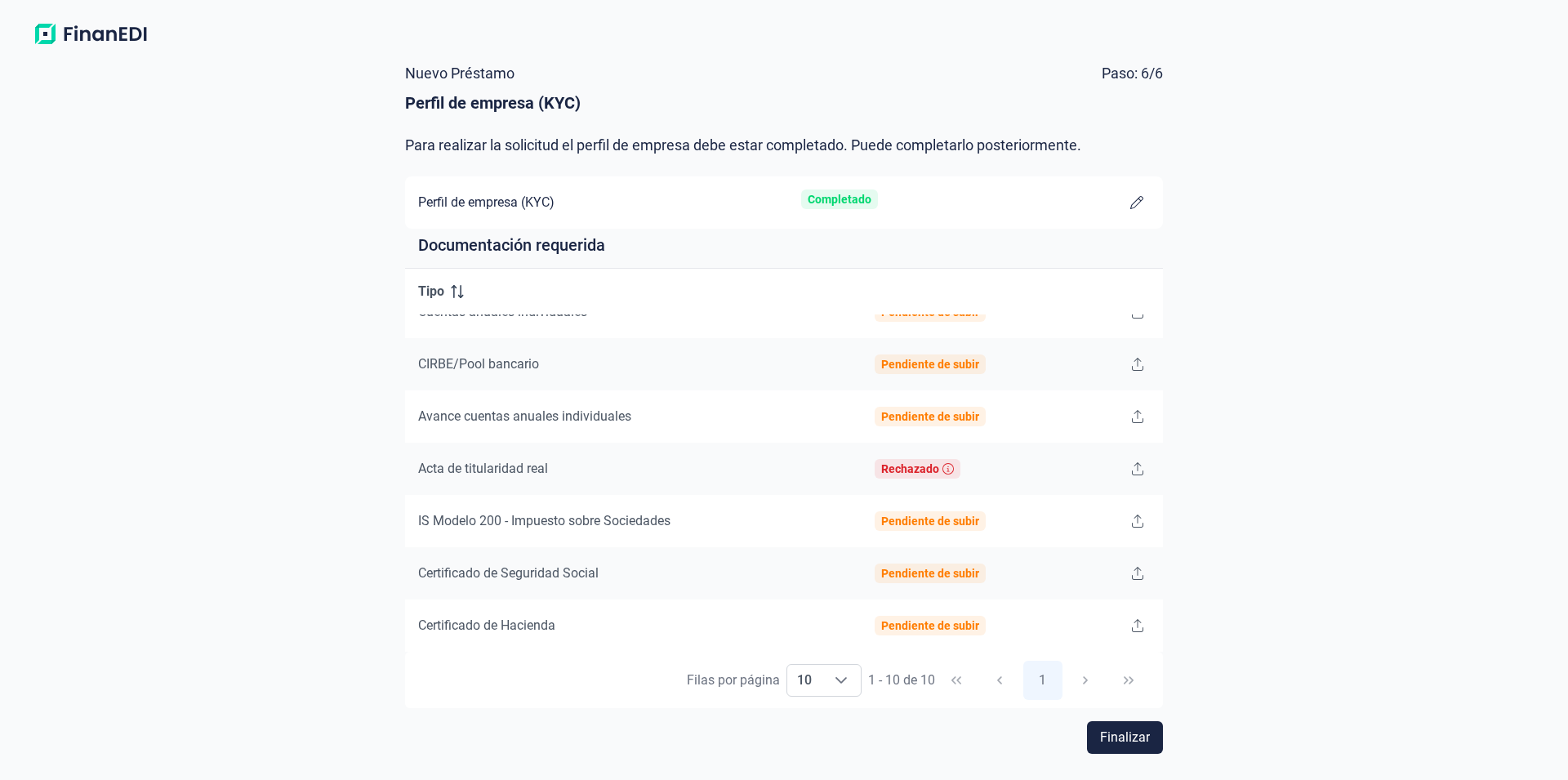
scroll to position [0, 0]
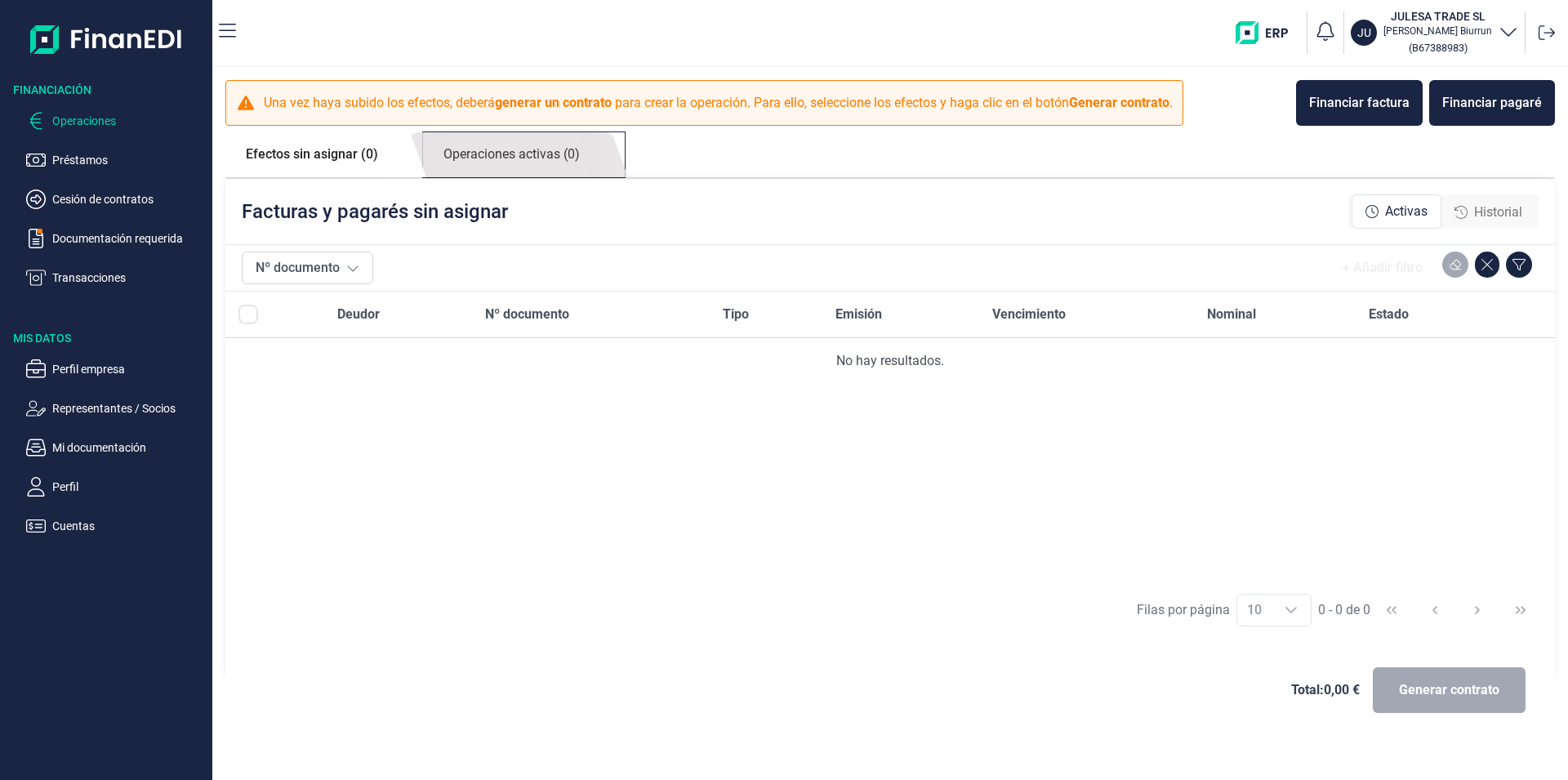
click at [472, 155] on link "Operaciones activas (0)" at bounding box center [511, 155] width 177 height 45
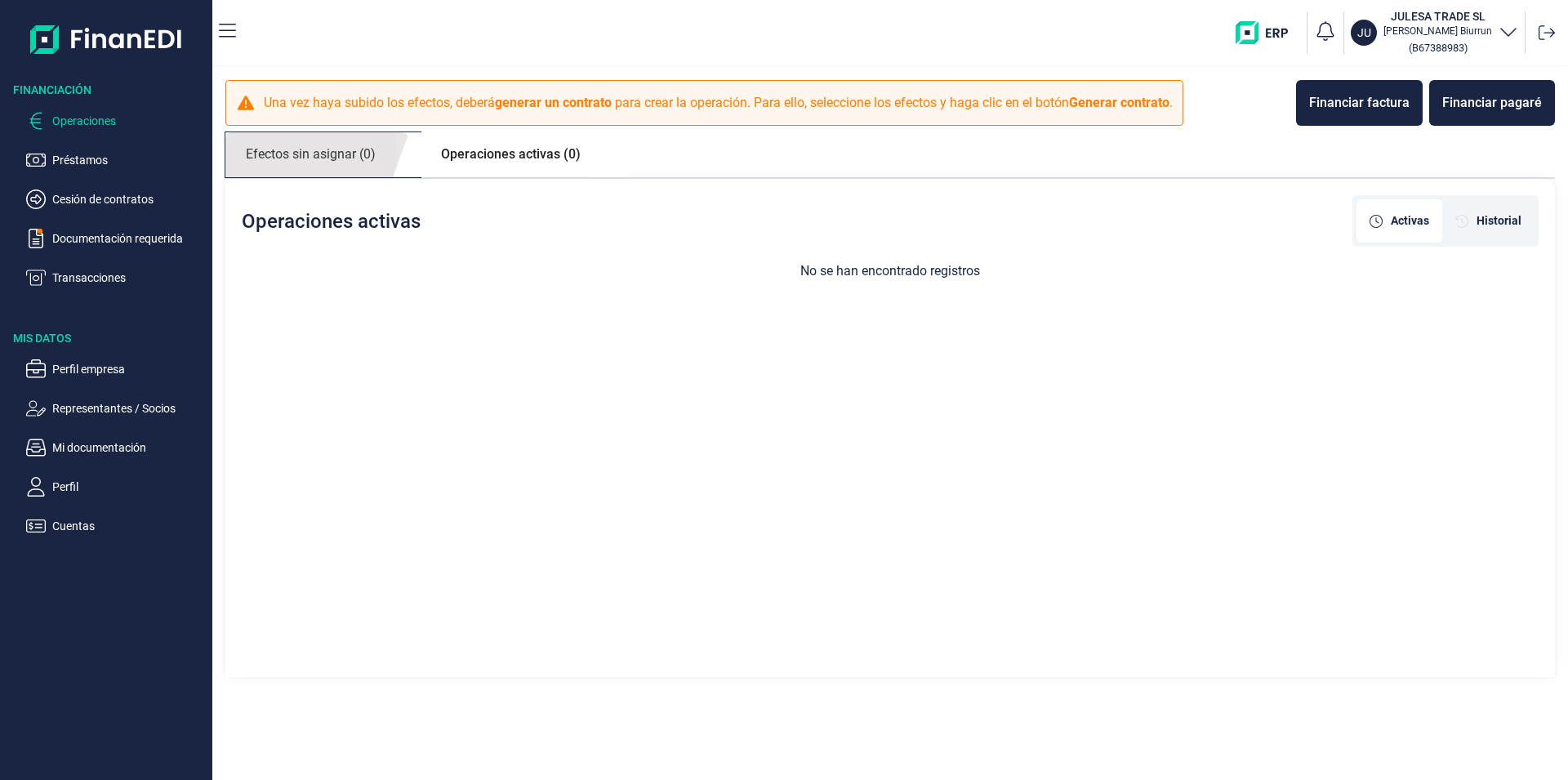
click at [306, 157] on link "Efectos sin asignar (0)" at bounding box center [310, 155] width 170 height 45
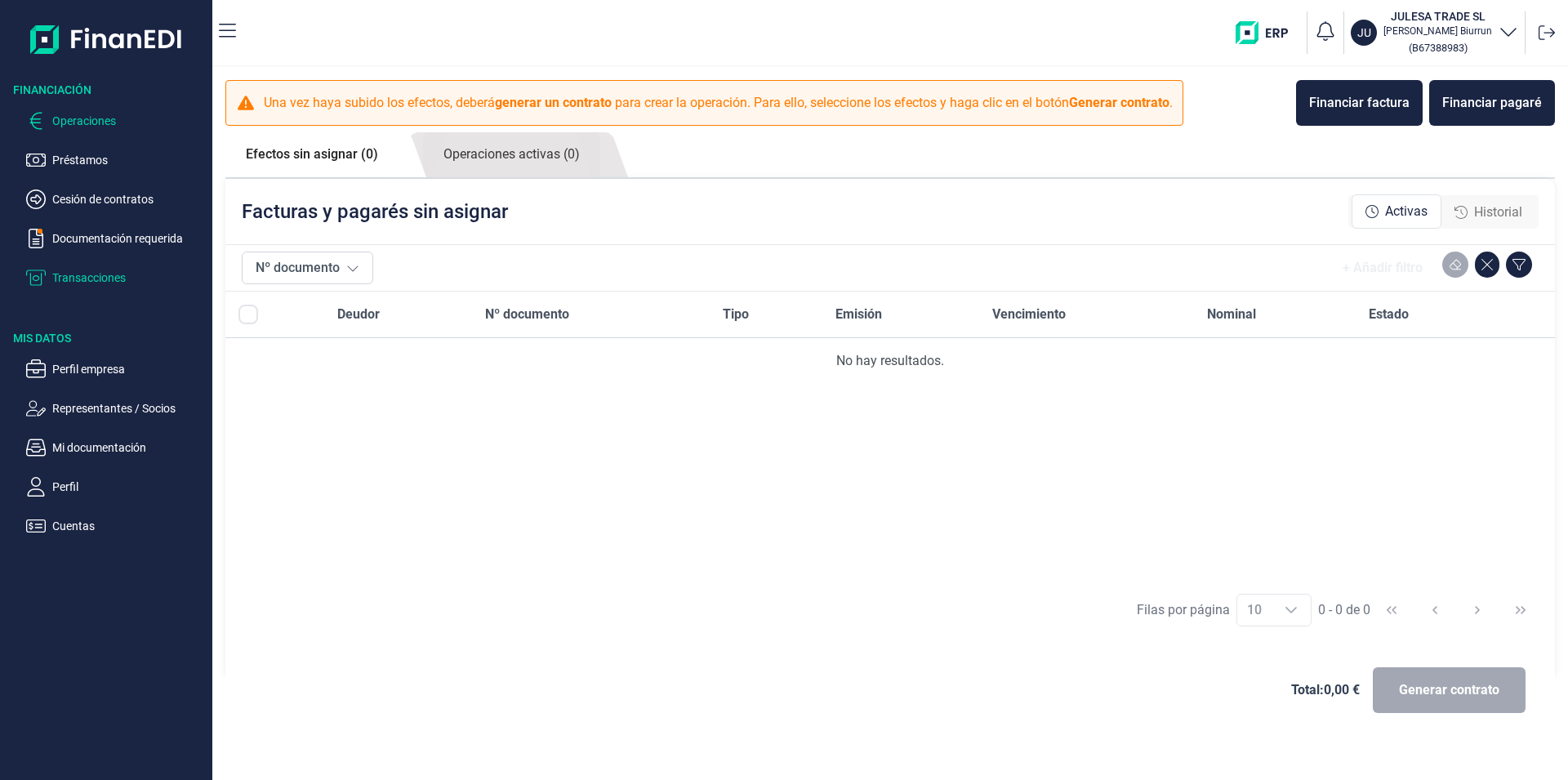
click at [91, 273] on p "Transacciones" at bounding box center [128, 278] width 153 height 20
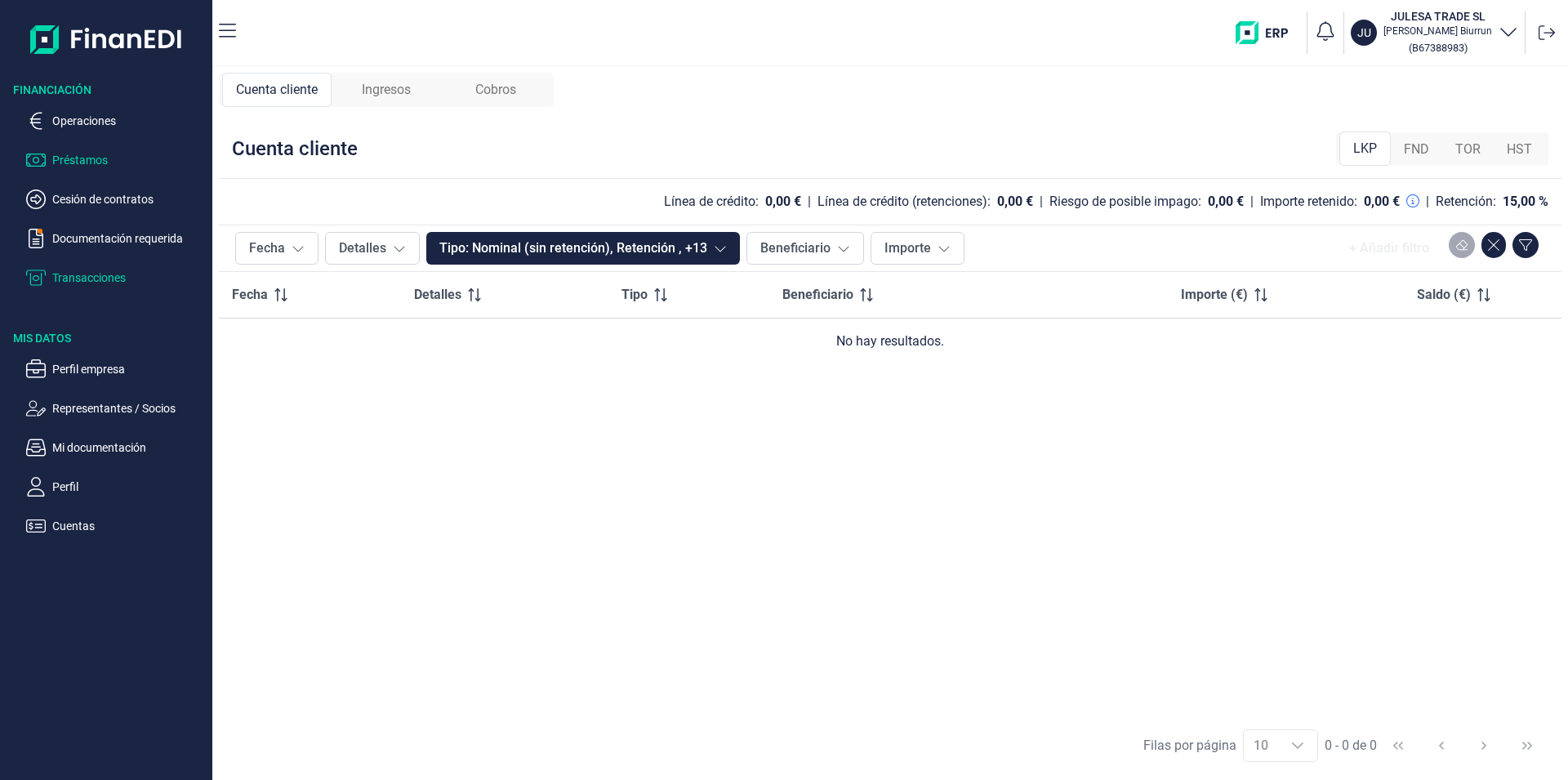
click at [98, 161] on p "Préstamos" at bounding box center [128, 160] width 153 height 20
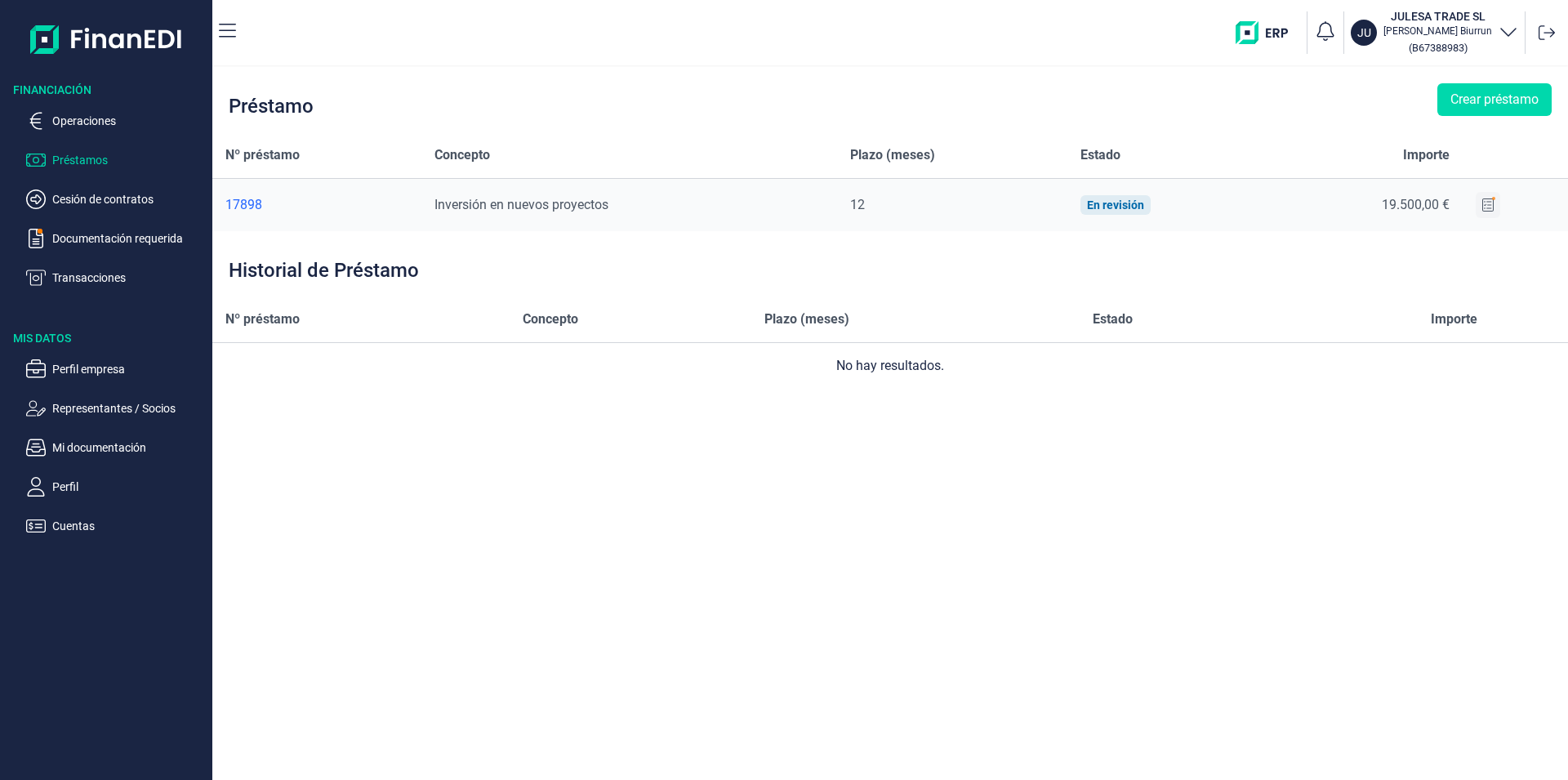
click at [1488, 205] on icon at bounding box center [1488, 204] width 11 height 13
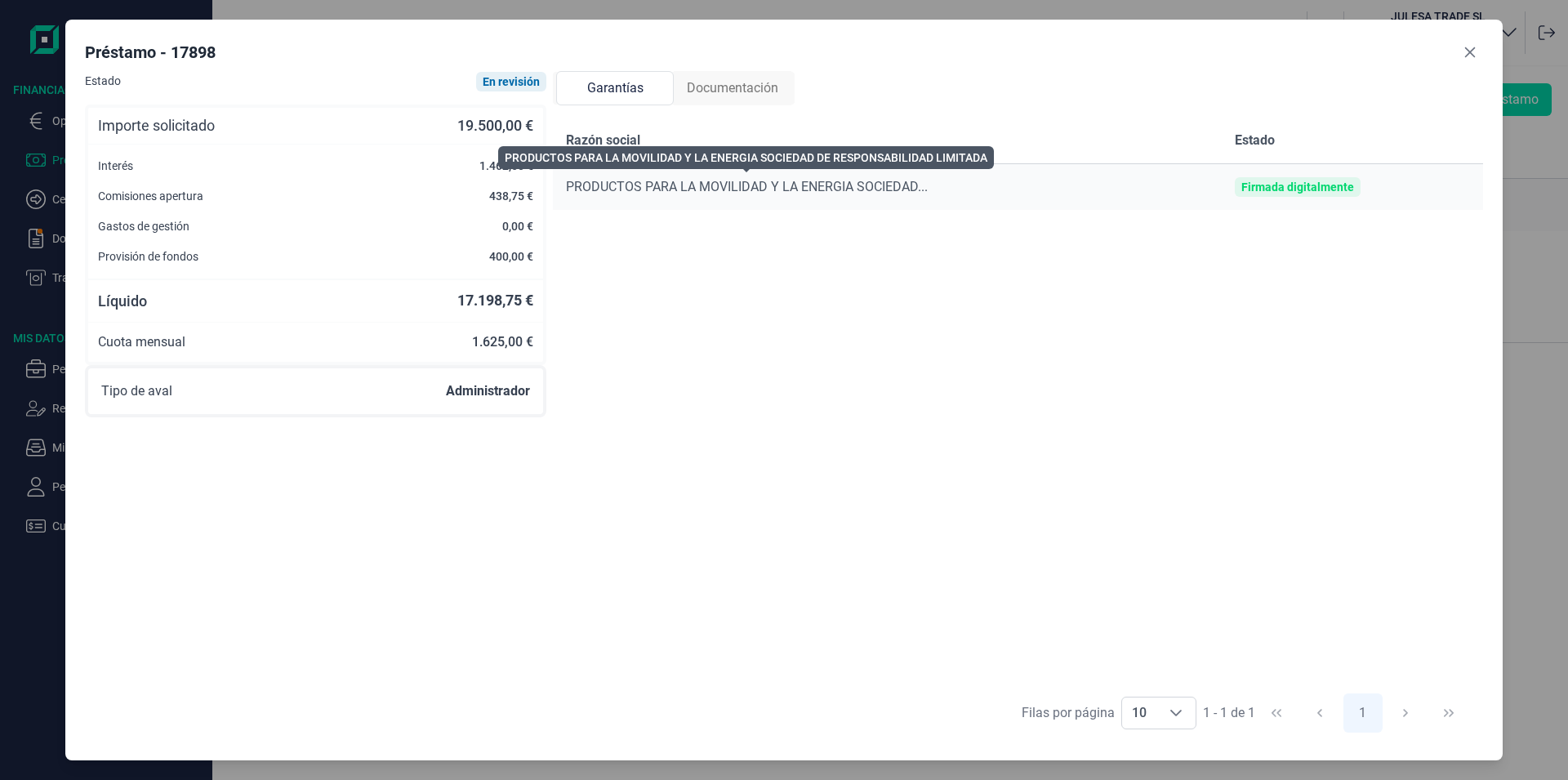
click at [620, 180] on span "PRODUCTOS PARA LA MOVILIDAD Y LA ENERGIA SOCIEDAD..." at bounding box center [747, 187] width 362 height 16
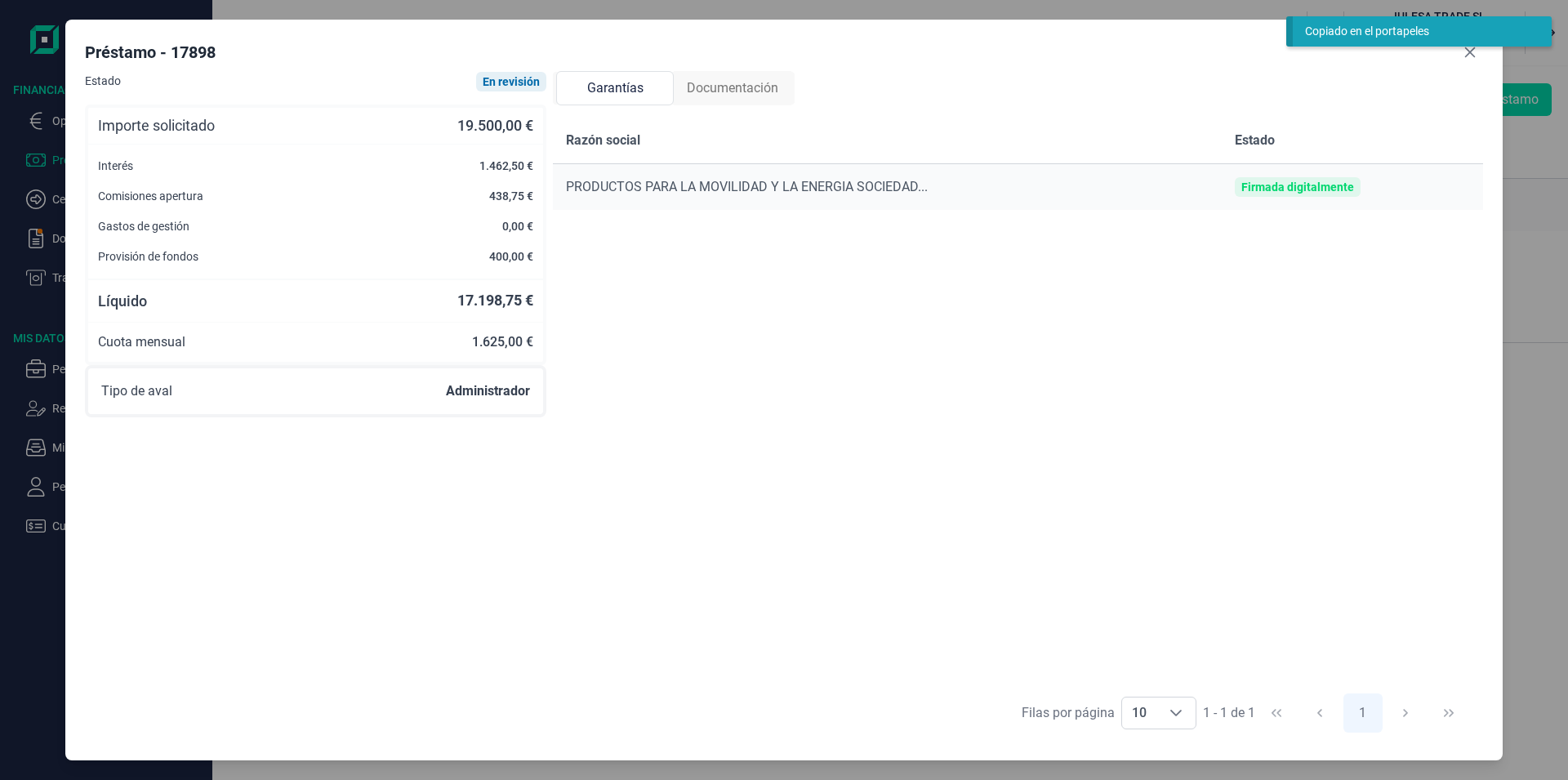
click at [720, 90] on span "Documentación" at bounding box center [733, 88] width 92 height 20
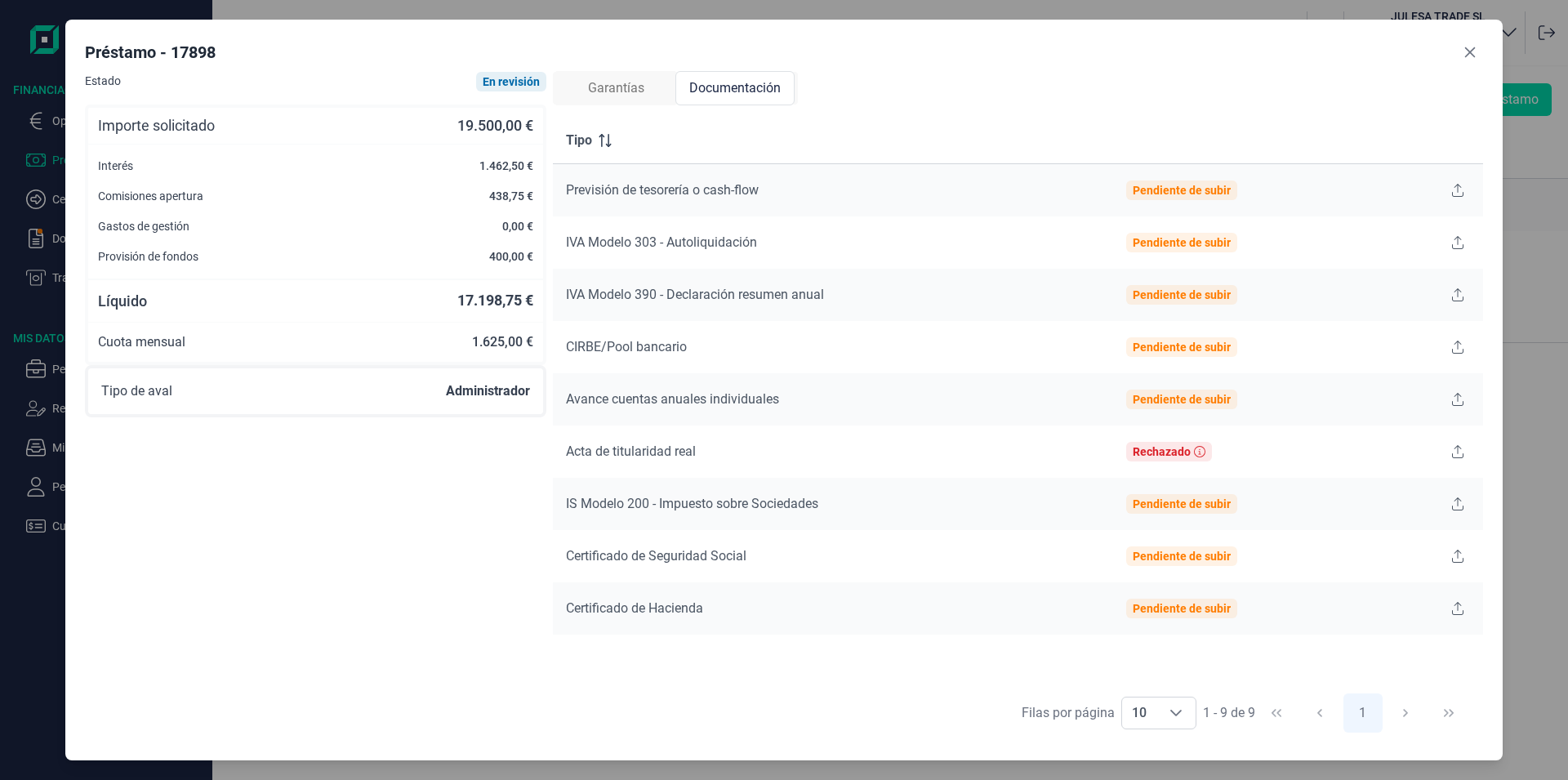
click at [602, 87] on span "Garantías" at bounding box center [615, 88] width 56 height 20
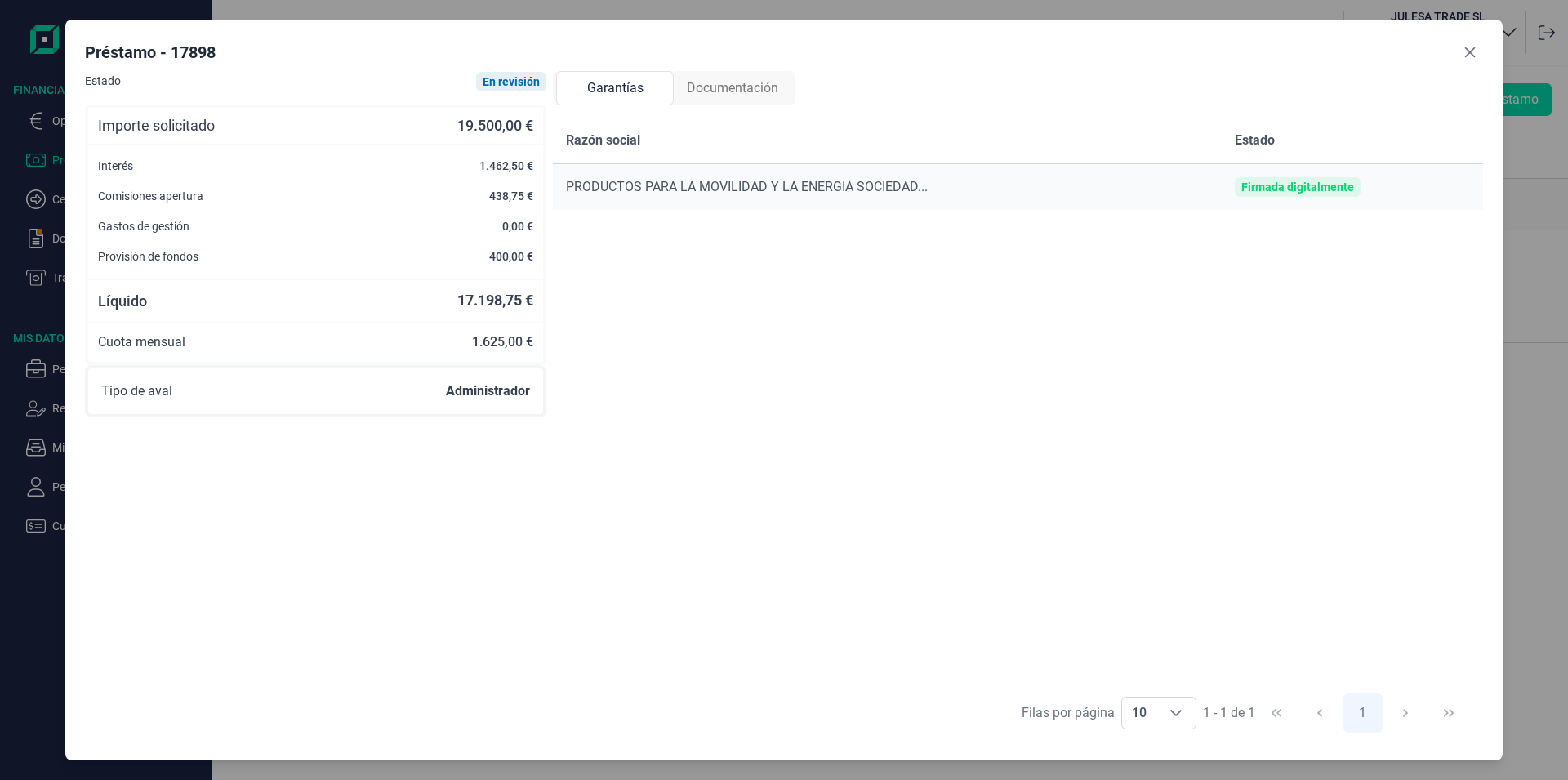
click at [497, 88] on div "En revisión" at bounding box center [511, 81] width 57 height 13
click at [1468, 41] on button "Close" at bounding box center [1469, 52] width 26 height 26
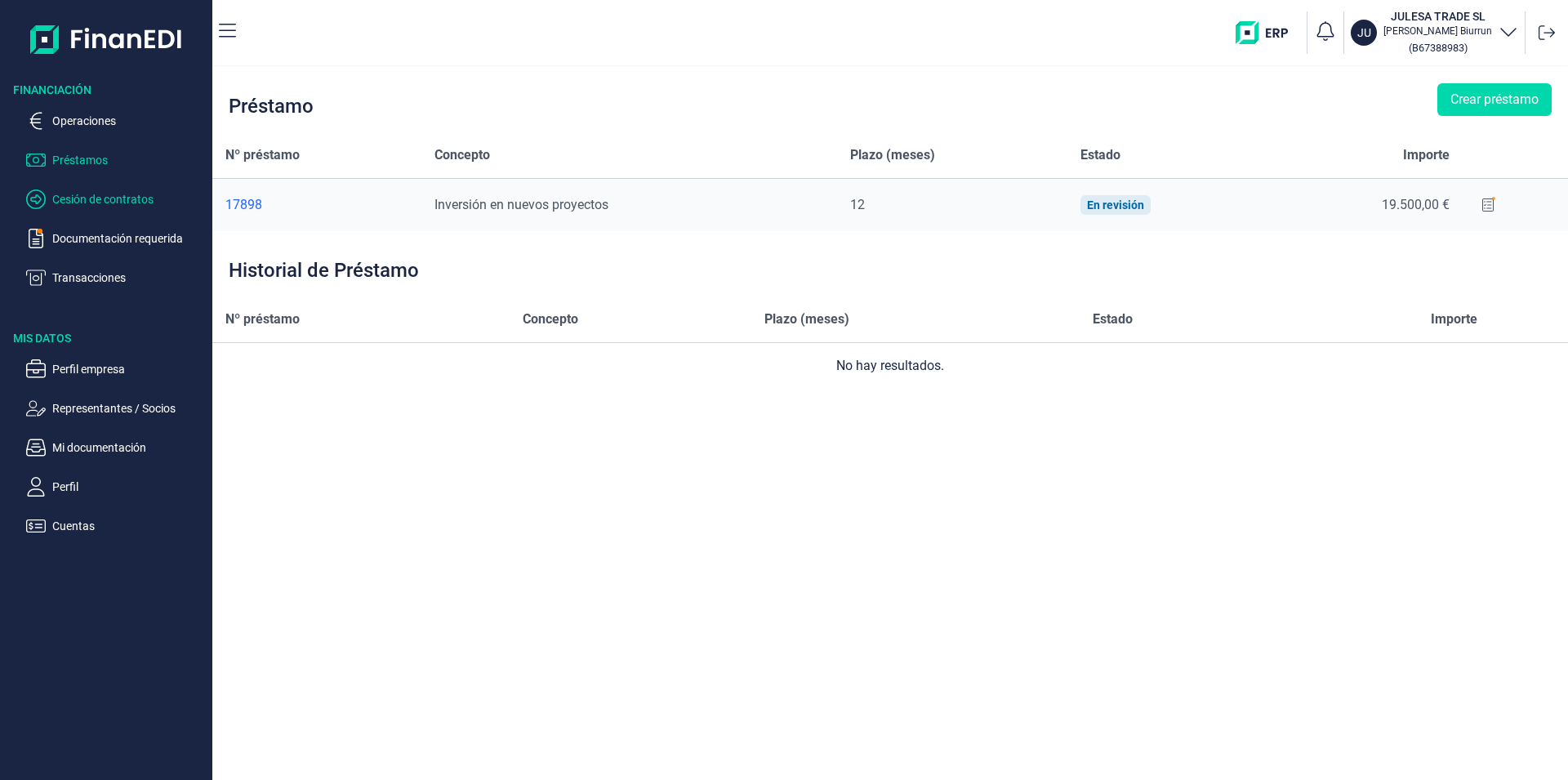
click at [92, 202] on p "Cesión de contratos" at bounding box center [128, 199] width 153 height 20
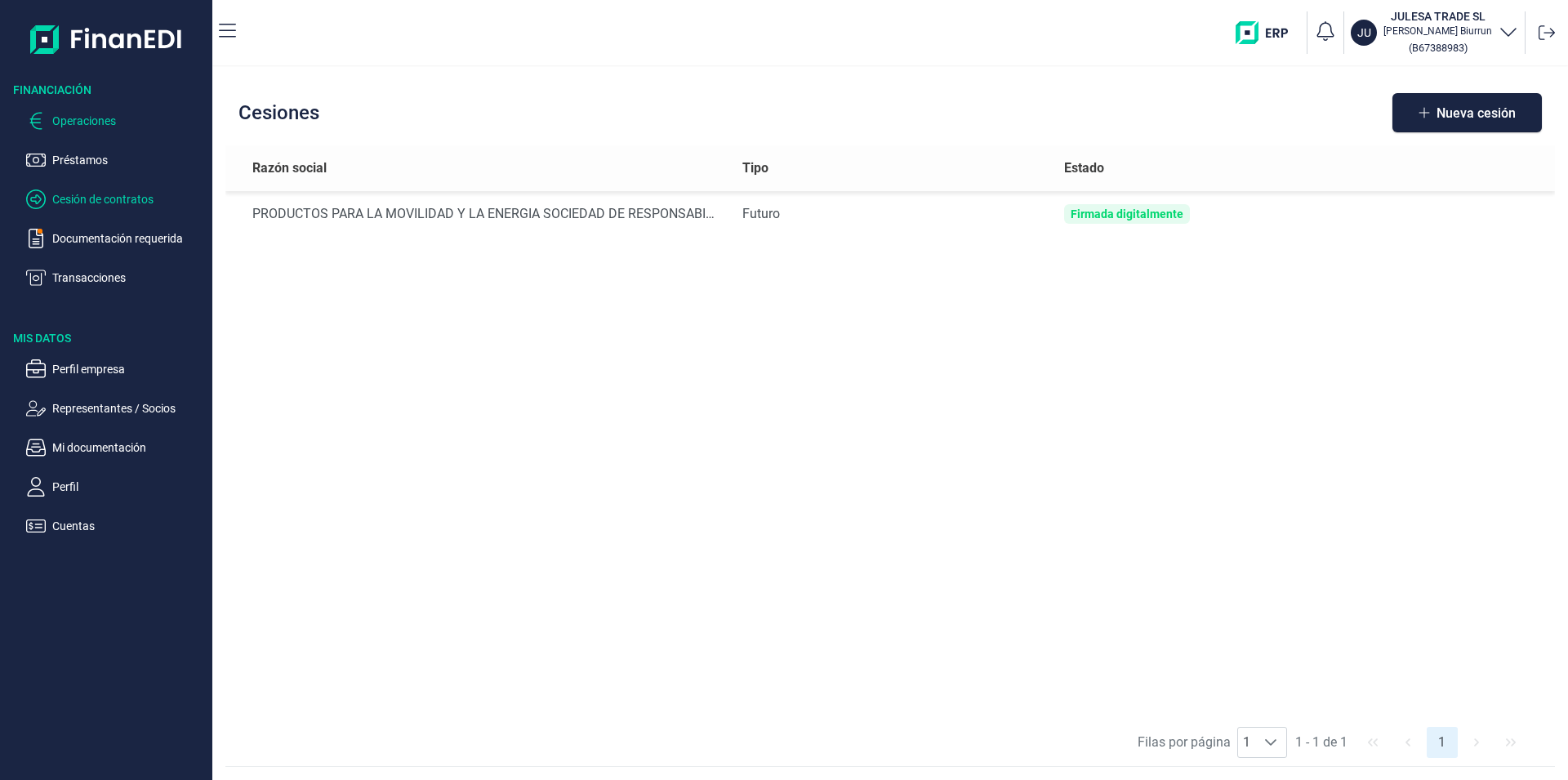
click at [84, 124] on p "Operaciones" at bounding box center [128, 120] width 153 height 20
